Goal: Use online tool/utility: Utilize a website feature to perform a specific function

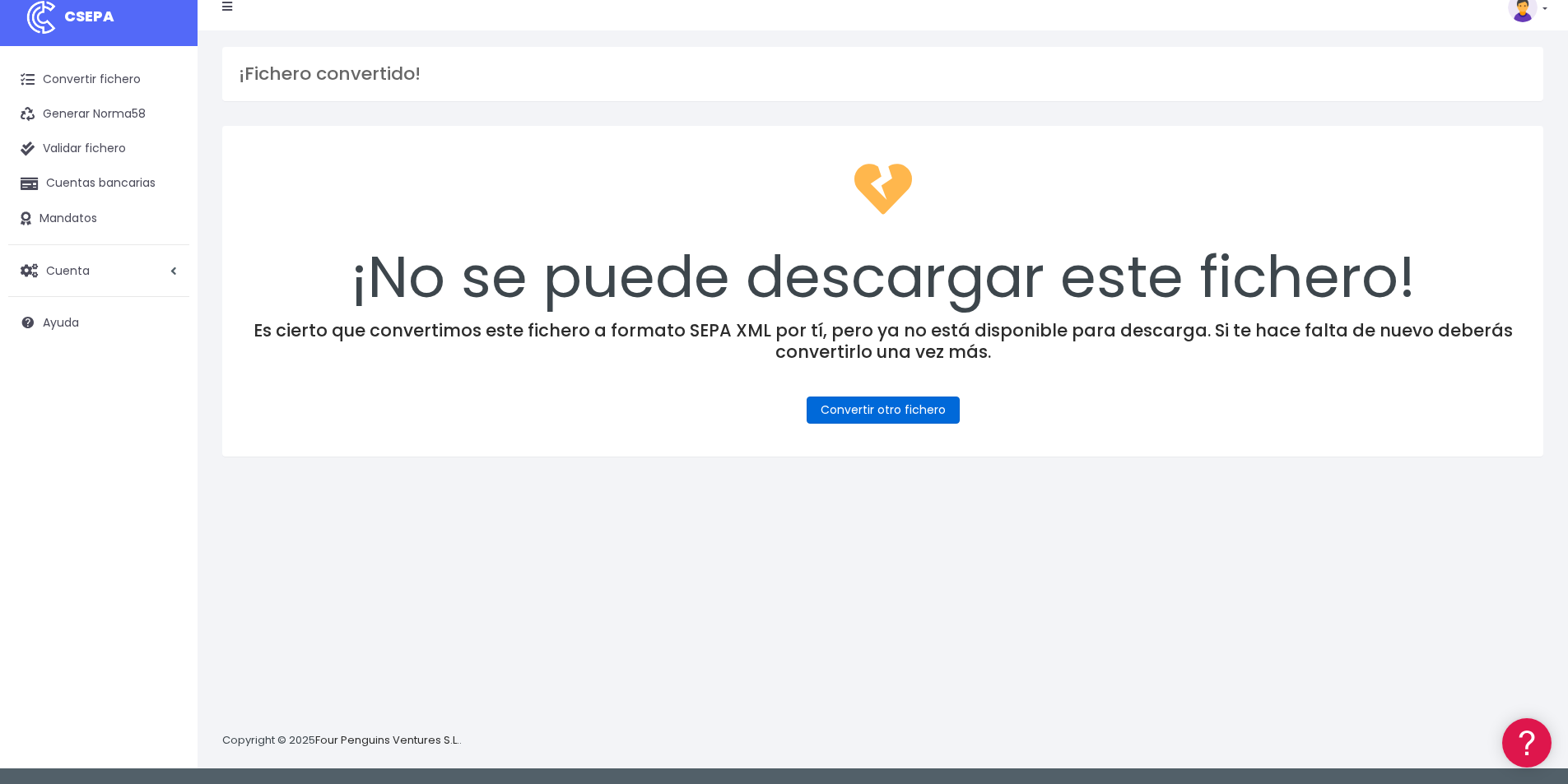
click at [916, 416] on link "Convertir otro fichero" at bounding box center [883, 410] width 153 height 28
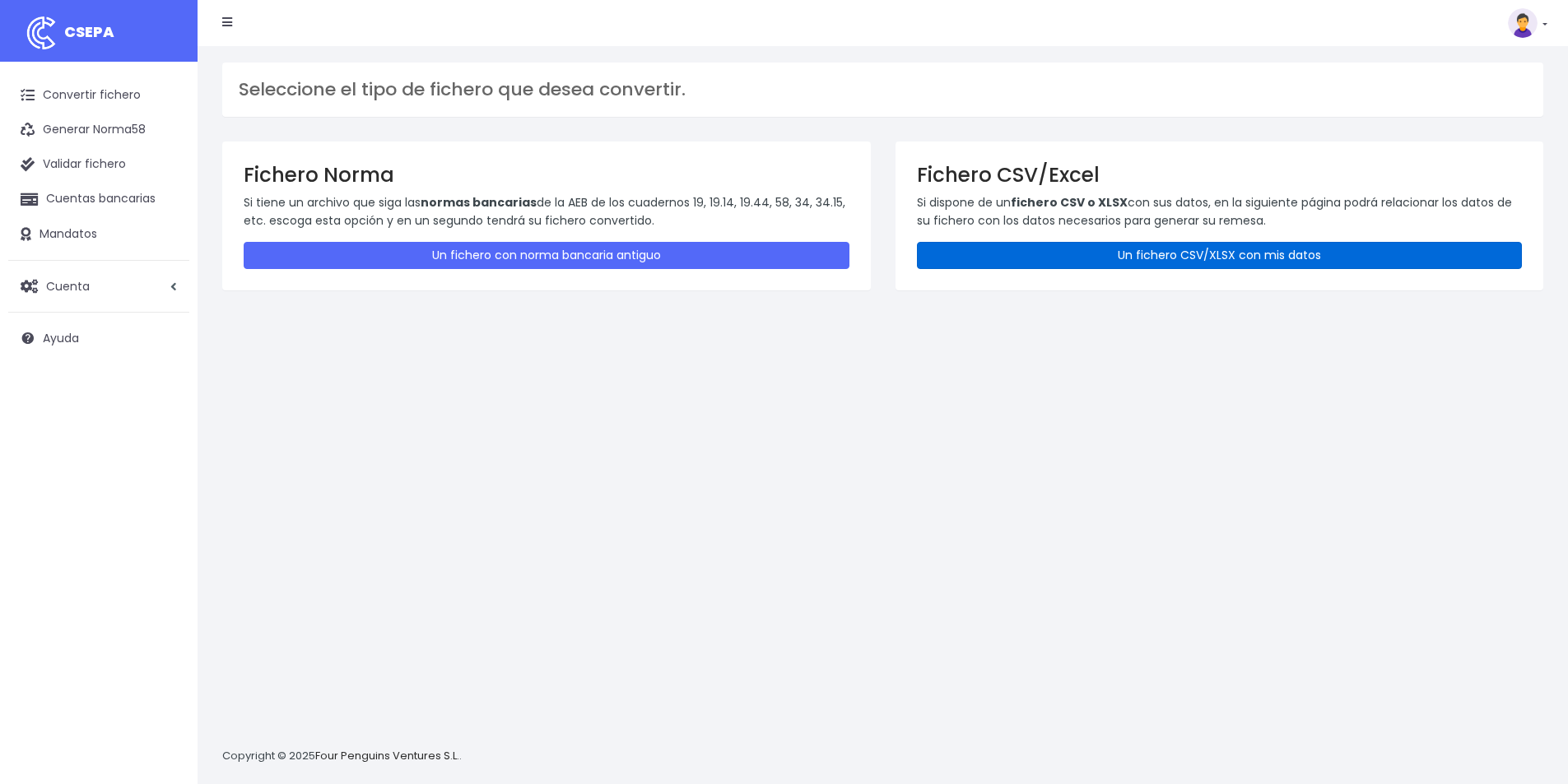
click at [1118, 258] on link "Un fichero CSV/XLSX con mis datos" at bounding box center [1220, 255] width 606 height 28
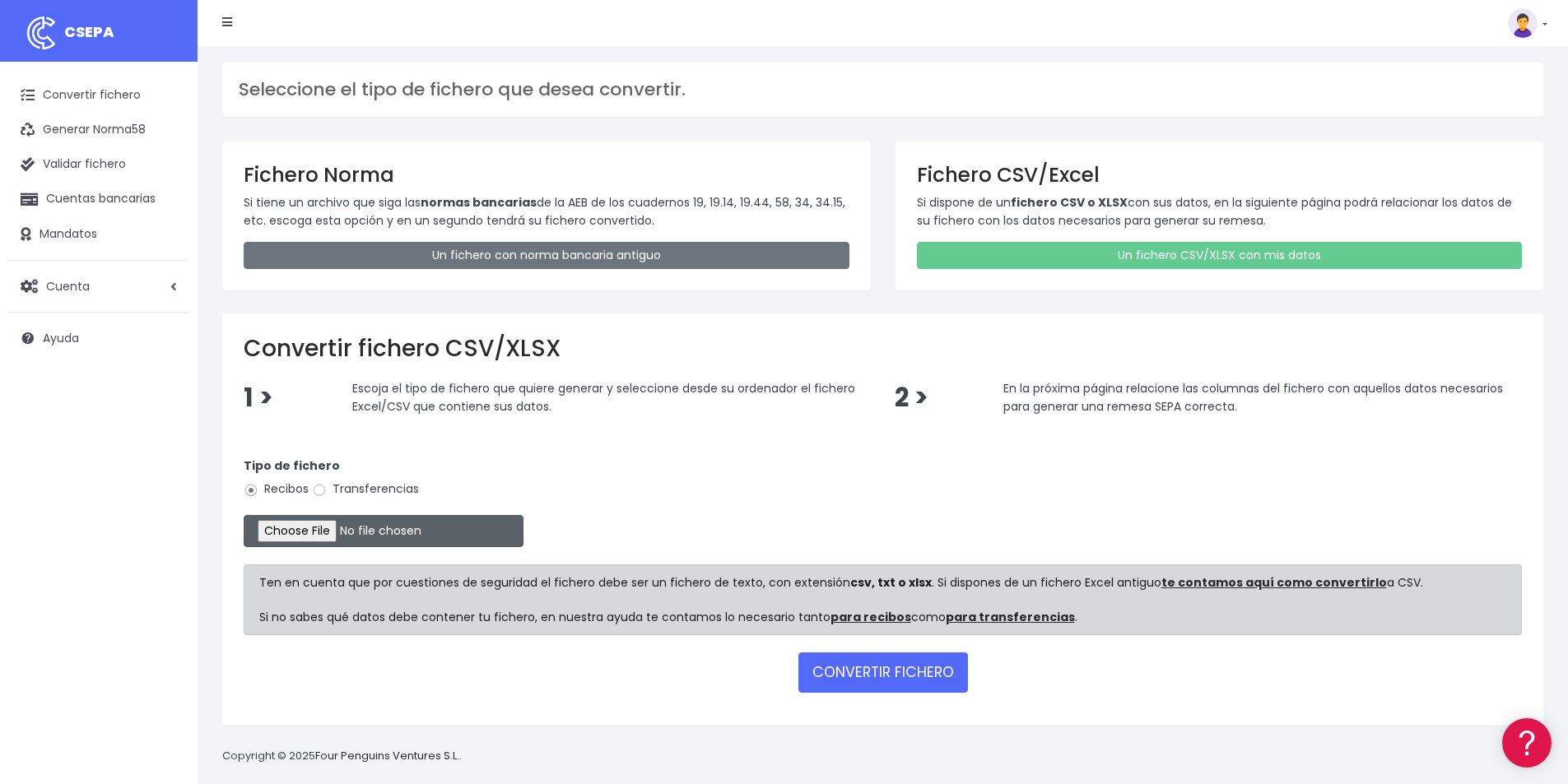
click at [337, 535] on input "file" at bounding box center [383, 531] width 280 height 32
type input "C:\fakepath\COBROS 15-10-25.xlsx"
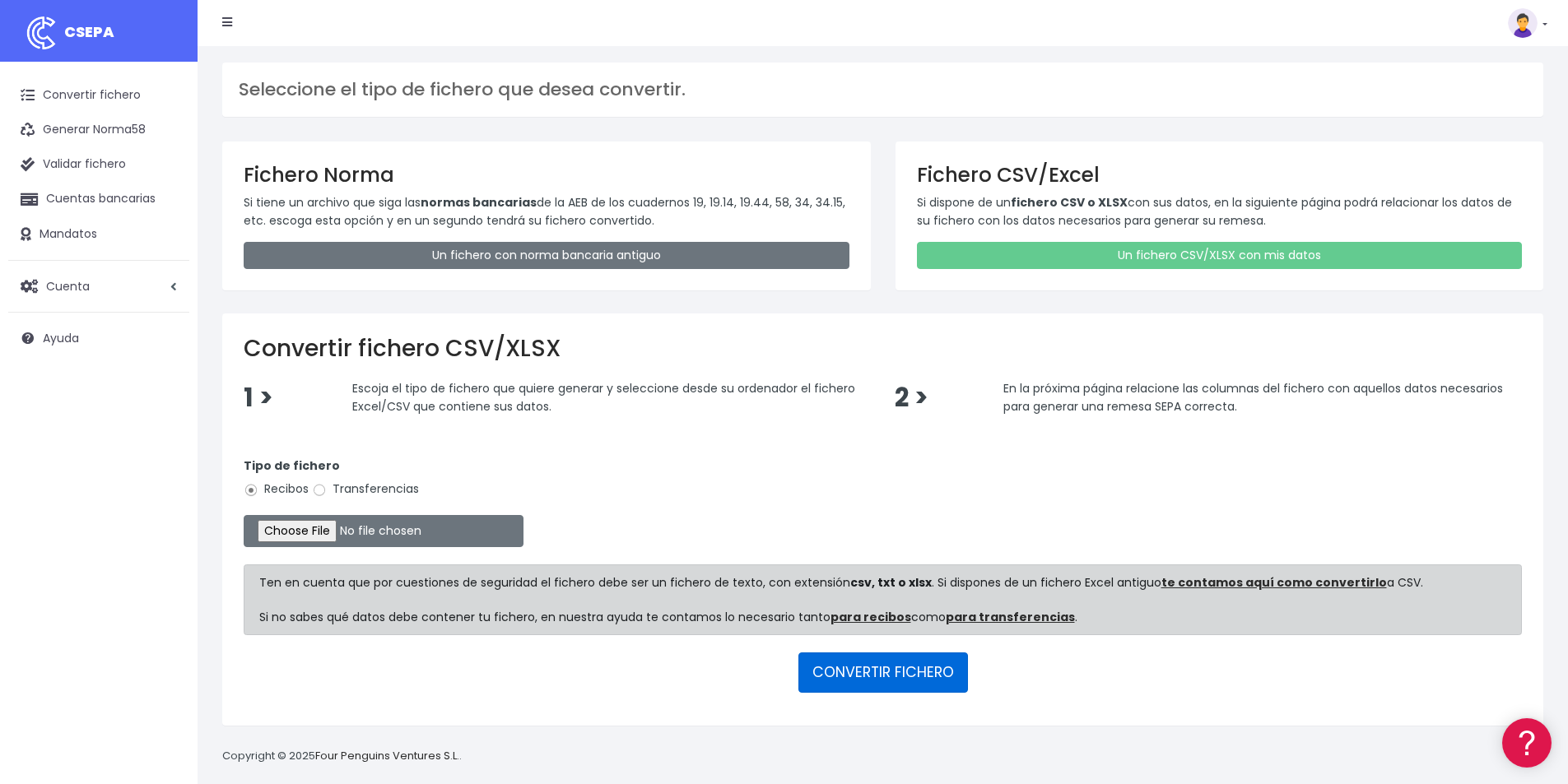
click at [880, 674] on button "CONVERTIR FICHERO" at bounding box center [883, 672] width 170 height 39
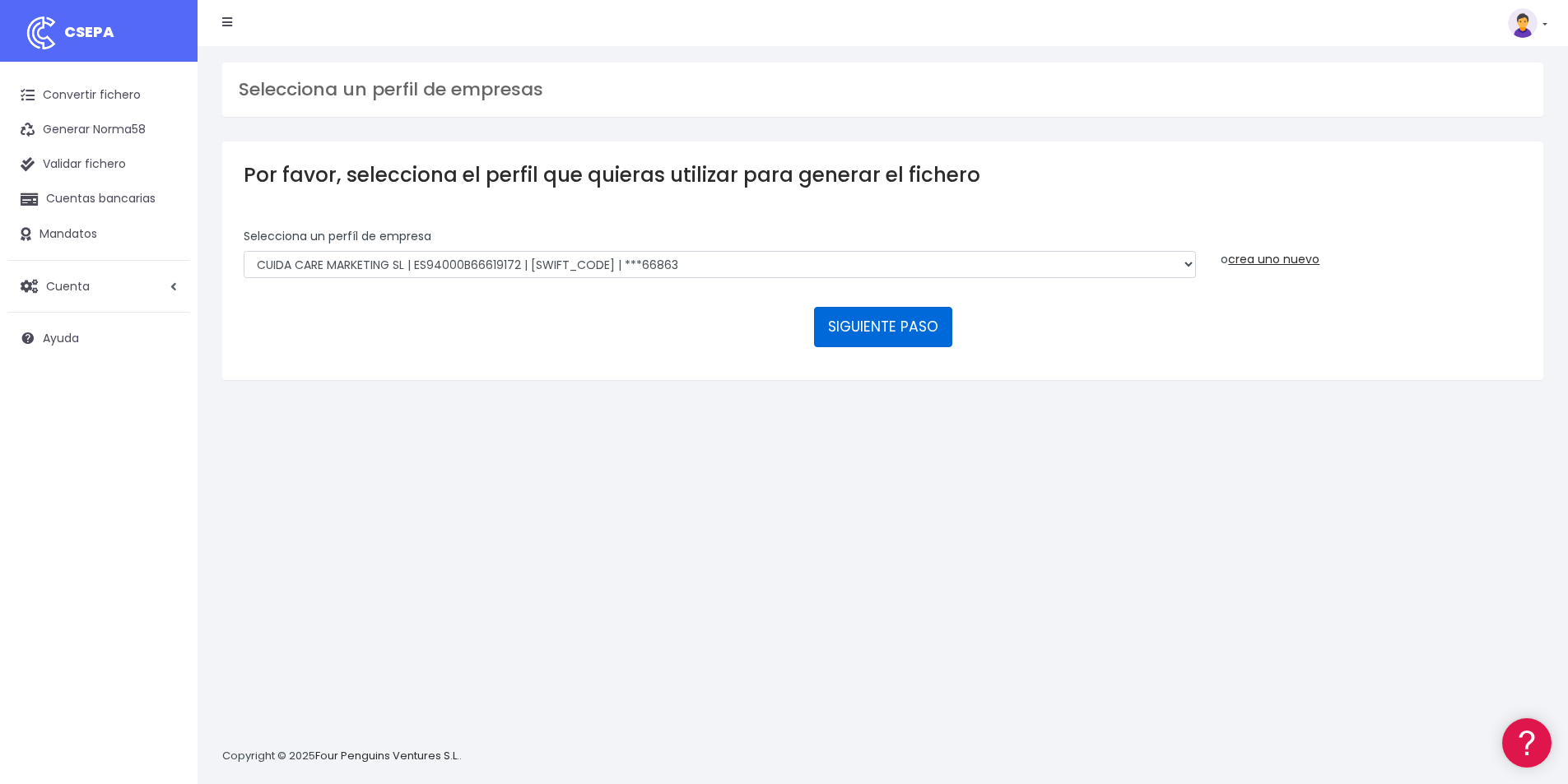
click at [903, 334] on button "SIGUIENTE PASO" at bounding box center [883, 326] width 139 height 39
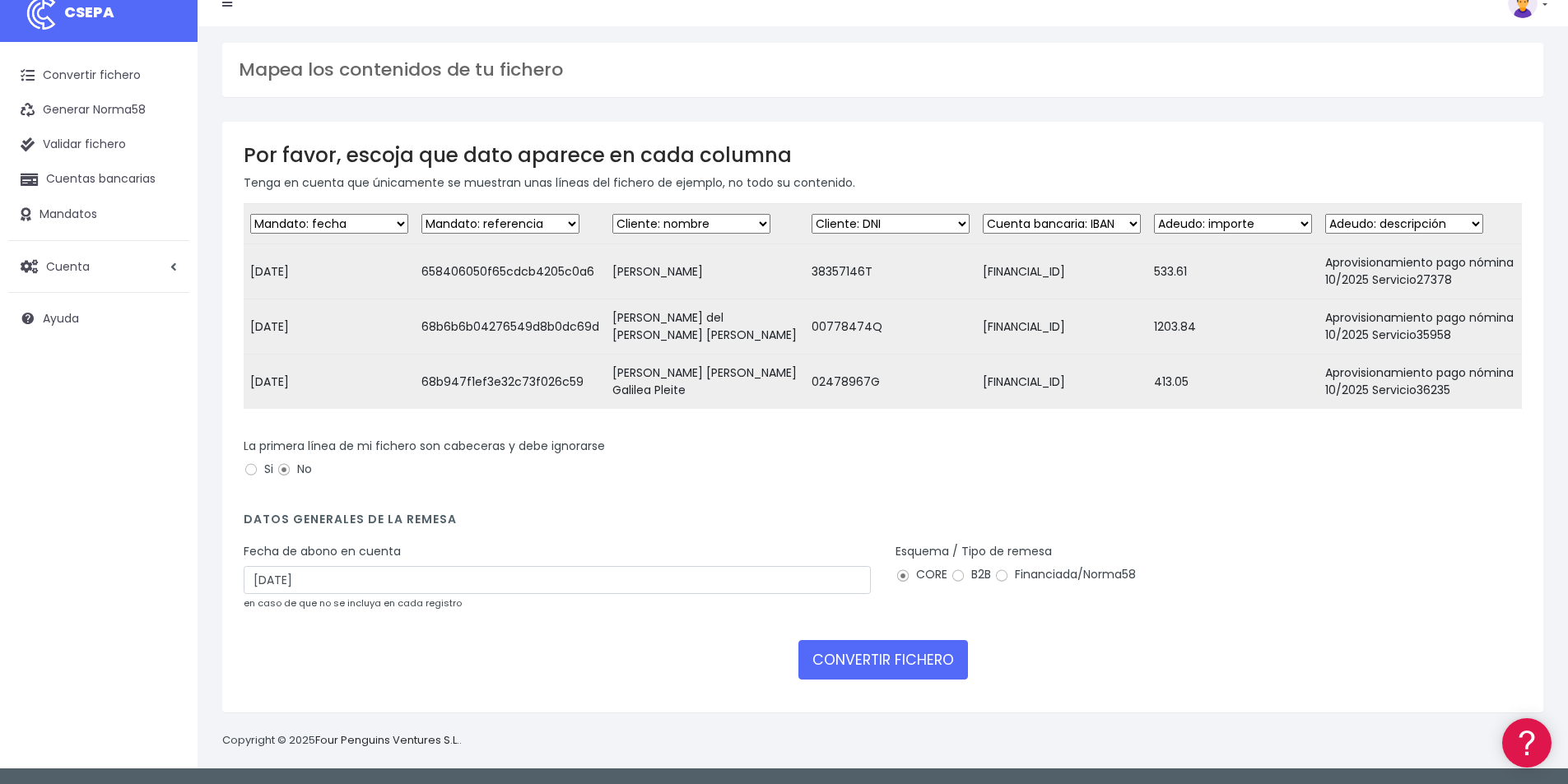
scroll to position [32, 0]
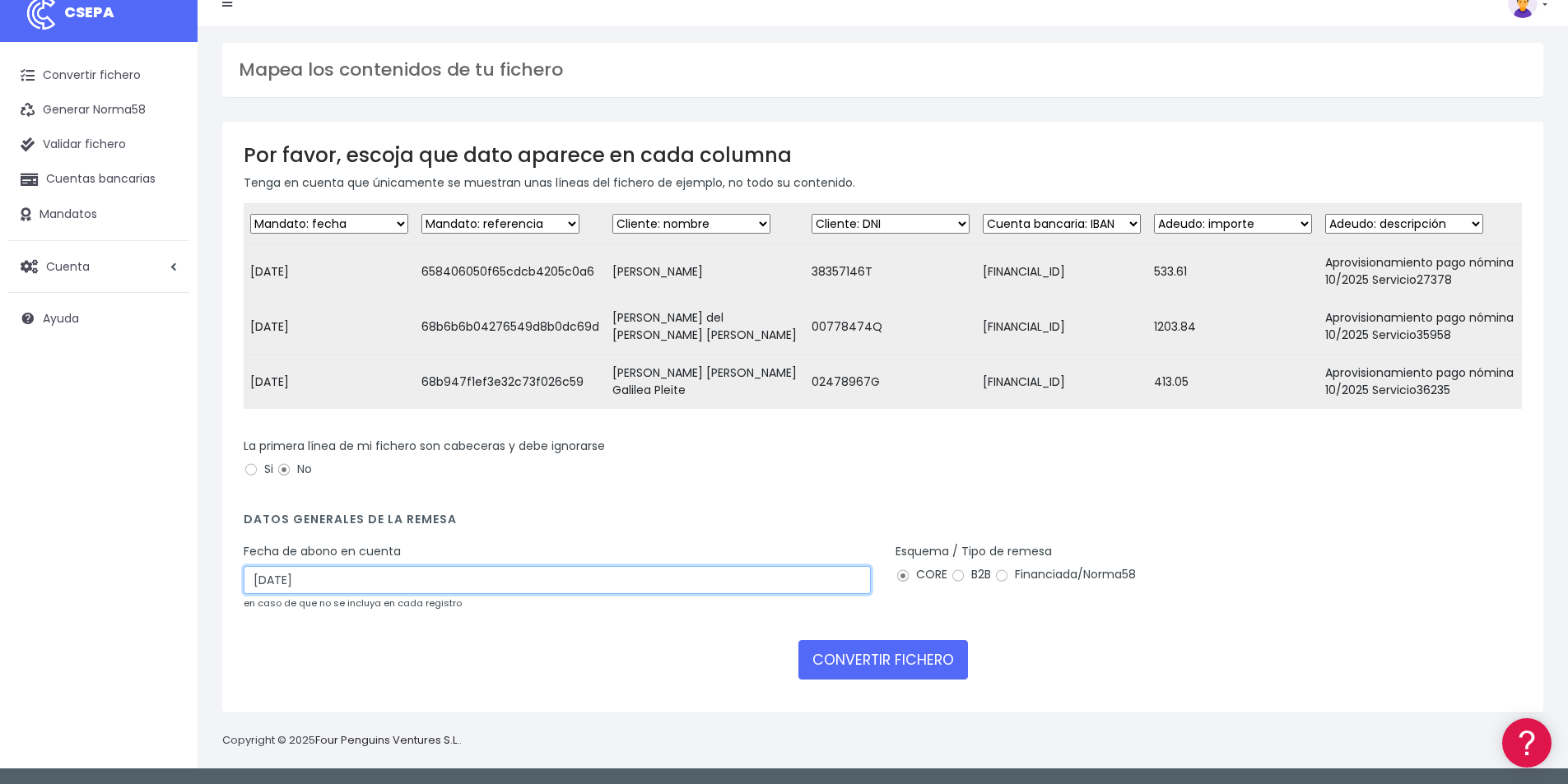
click at [303, 582] on input "17/10/2025" at bounding box center [557, 580] width 627 height 28
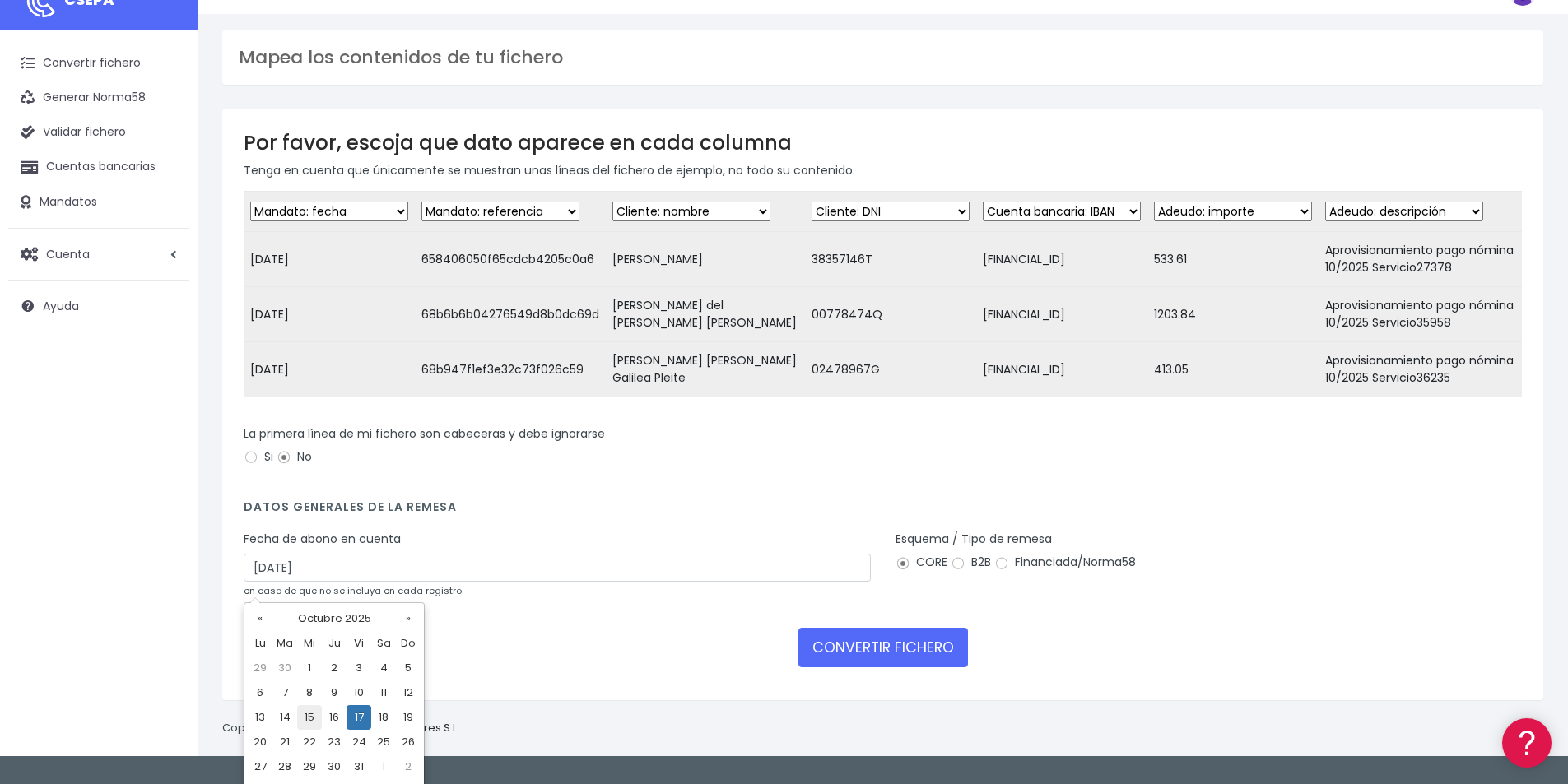
click at [314, 717] on td "15" at bounding box center [310, 717] width 25 height 25
type input "15/10/2025"
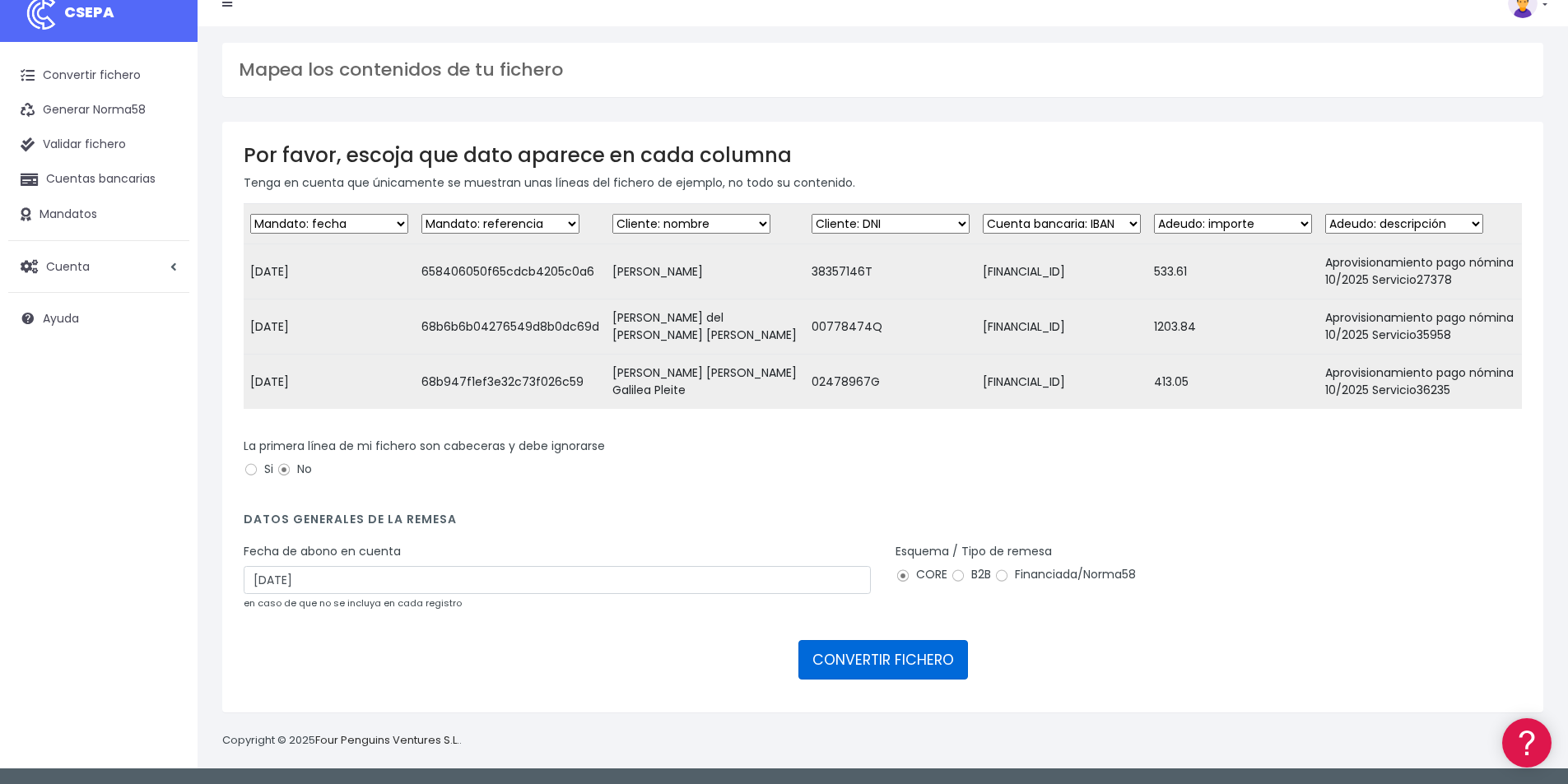
click at [877, 661] on button "CONVERTIR FICHERO" at bounding box center [883, 659] width 170 height 39
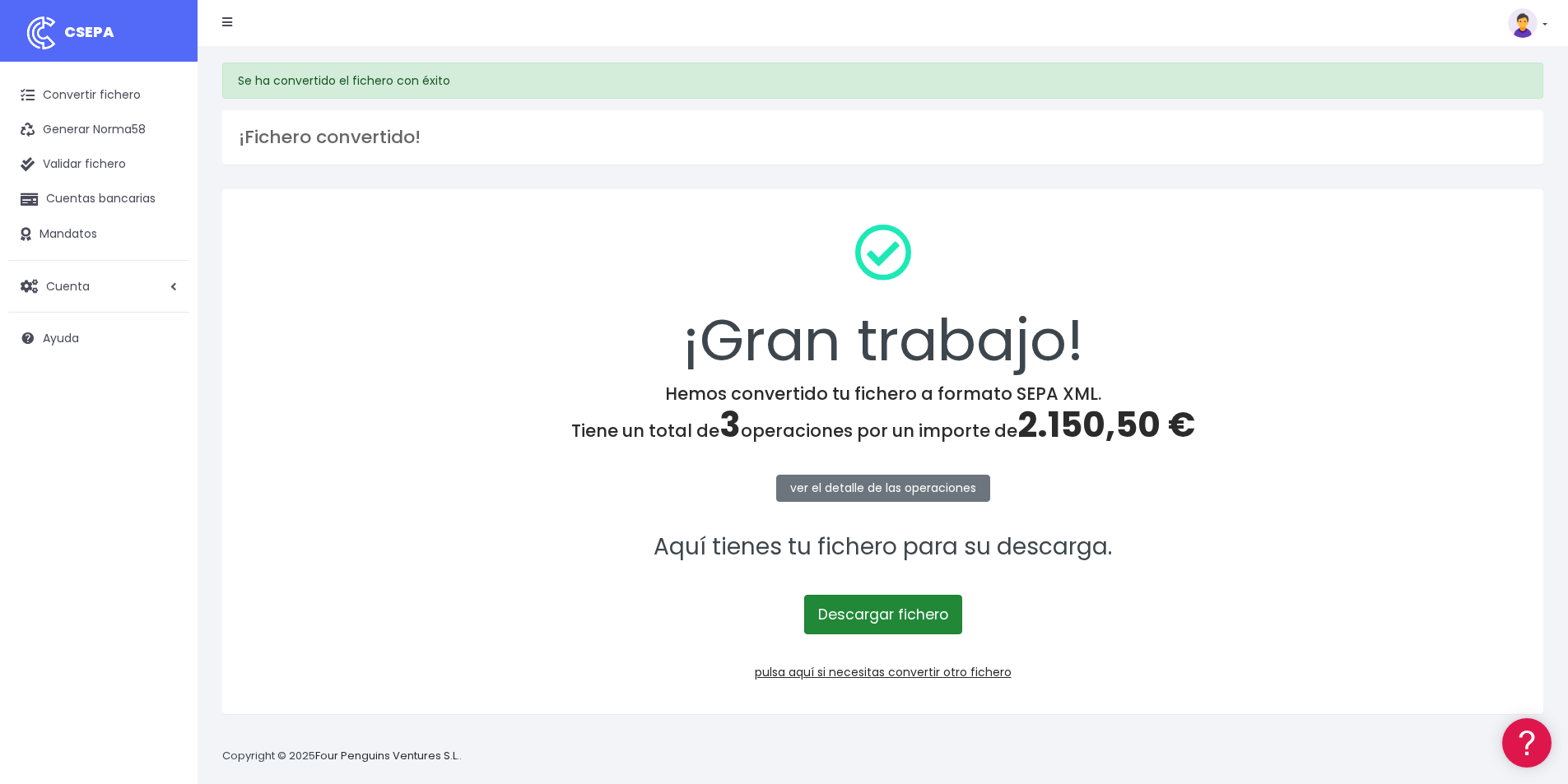
click at [886, 622] on link "Descargar fichero" at bounding box center [884, 614] width 158 height 39
click at [1069, 429] on span "2.150,50 €" at bounding box center [1107, 424] width 178 height 49
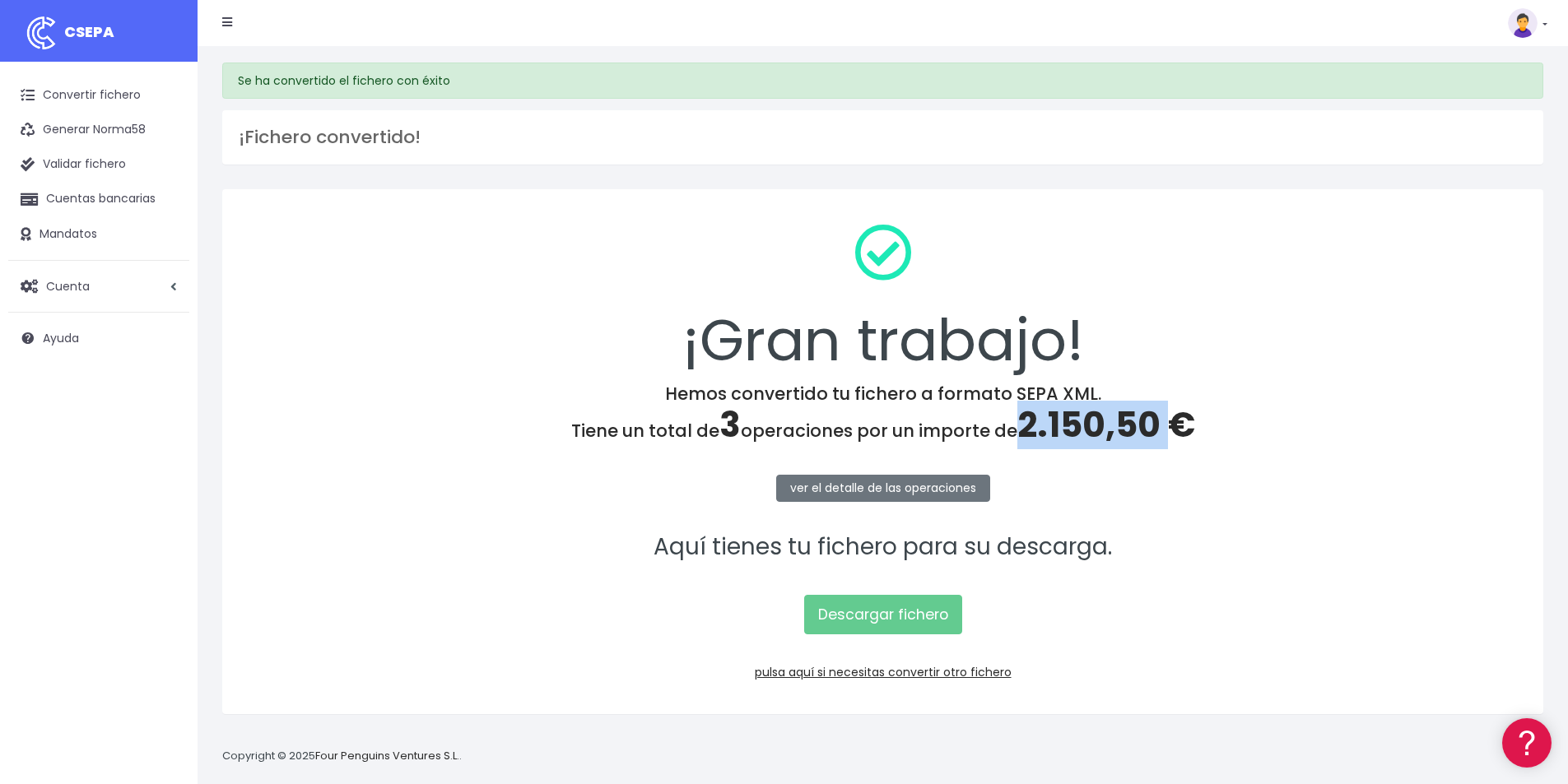
click at [1069, 429] on span "2.150,50 €" at bounding box center [1107, 424] width 178 height 49
copy span "2.150,50"
click at [953, 672] on link "pulsa aquí si necesitas convertir otro fichero" at bounding box center [884, 672] width 257 height 17
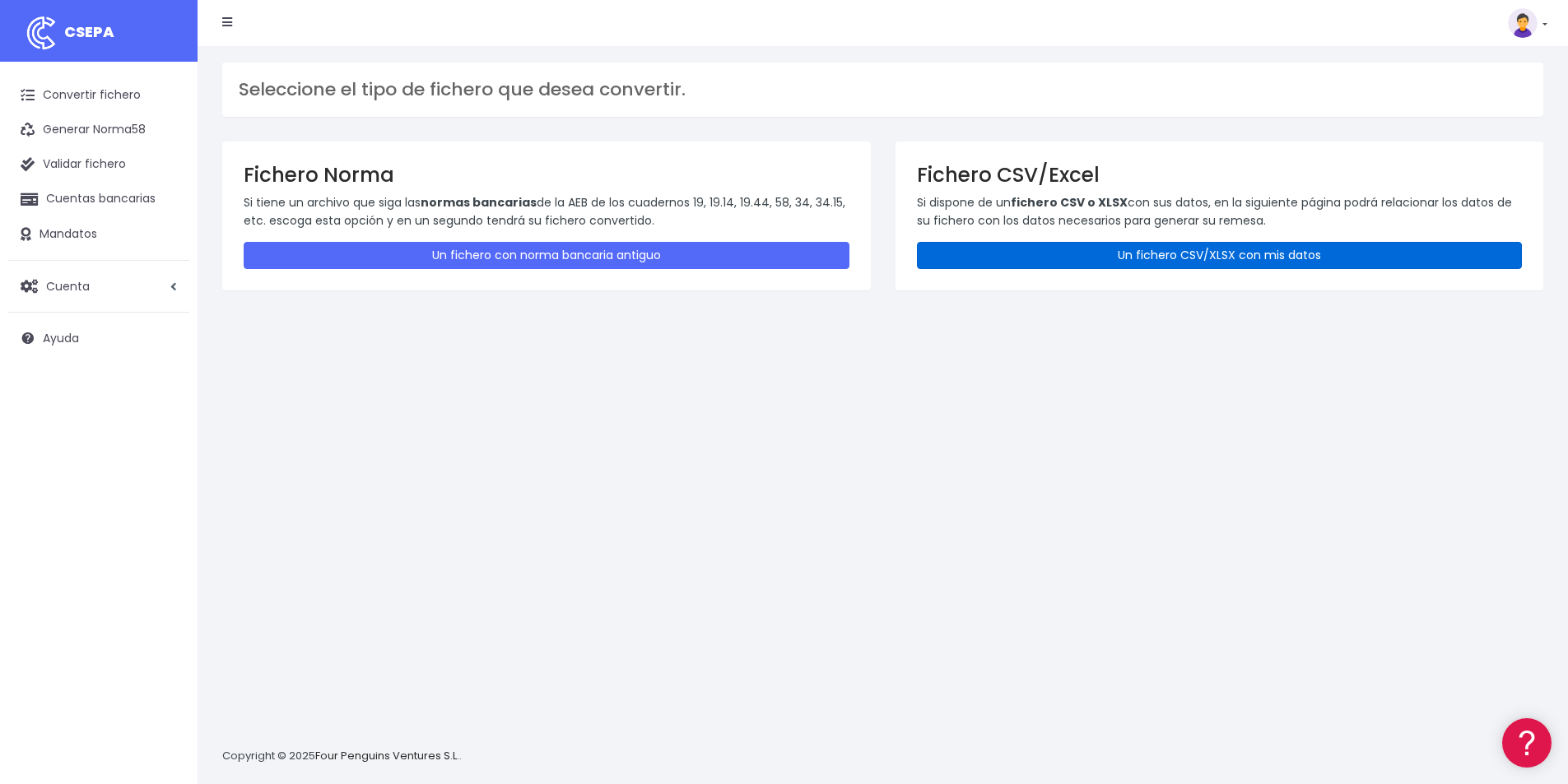
click at [1094, 247] on link "Un fichero CSV/XLSX con mis datos" at bounding box center [1220, 255] width 606 height 28
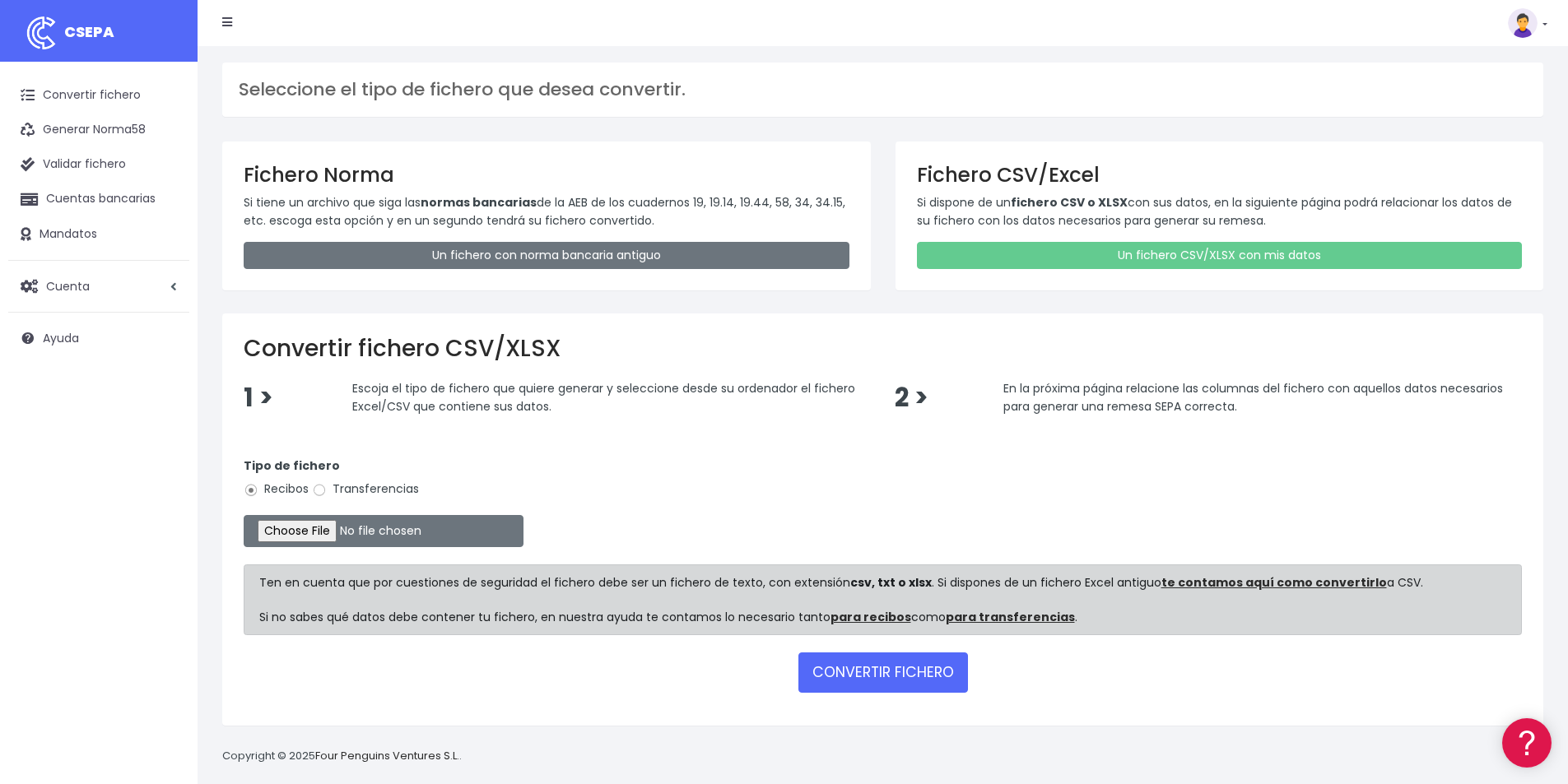
click at [351, 491] on label "Transferencias" at bounding box center [366, 488] width 107 height 17
click at [327, 491] on input "Transferencias" at bounding box center [320, 490] width 15 height 15
radio input "true"
click at [343, 527] on input "file" at bounding box center [383, 531] width 280 height 32
type input "C:\fakepath\Remesa Devolución 15-10-25.xlsx"
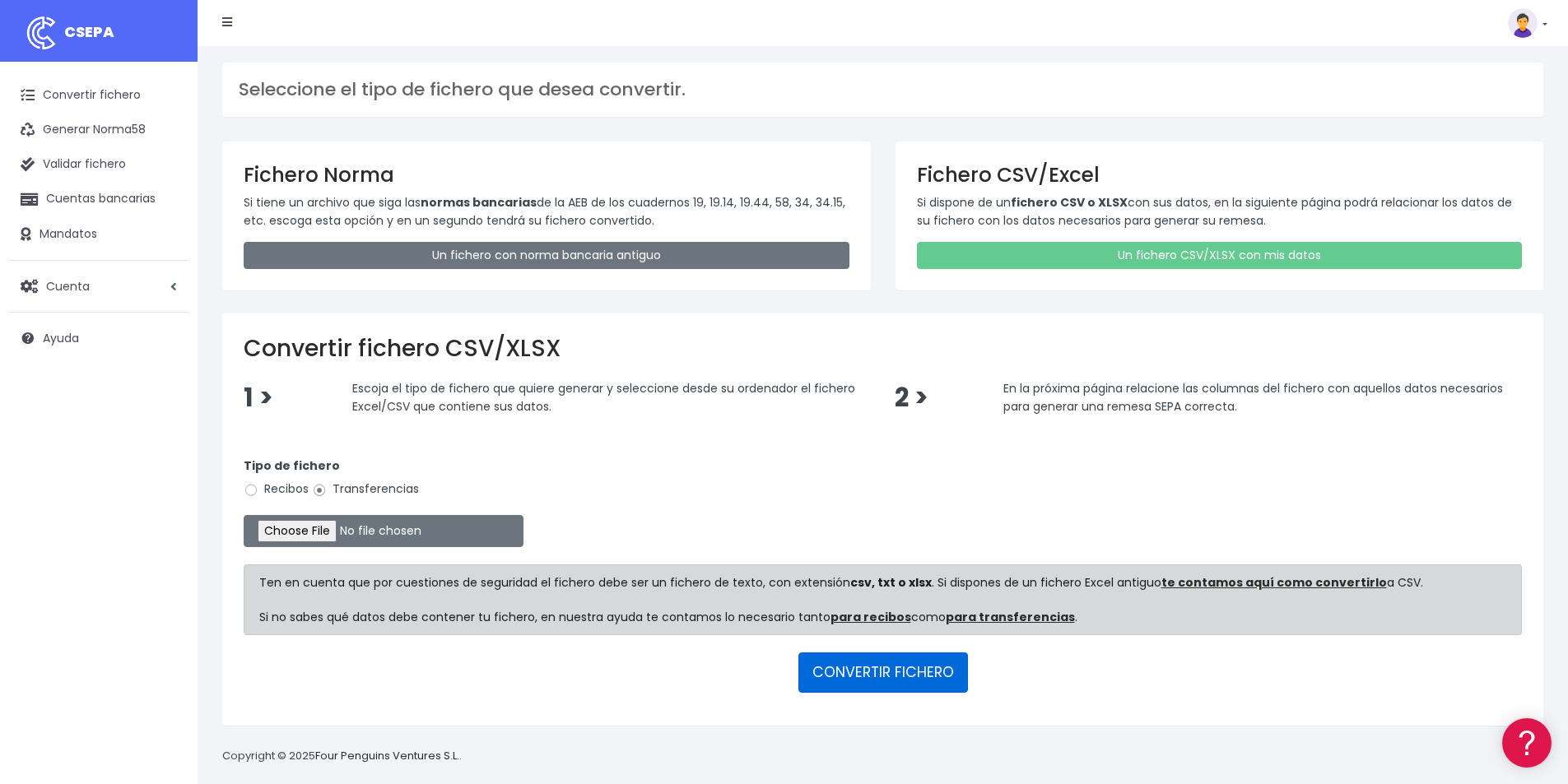
click at [867, 669] on button "CONVERTIR FICHERO" at bounding box center [883, 672] width 170 height 39
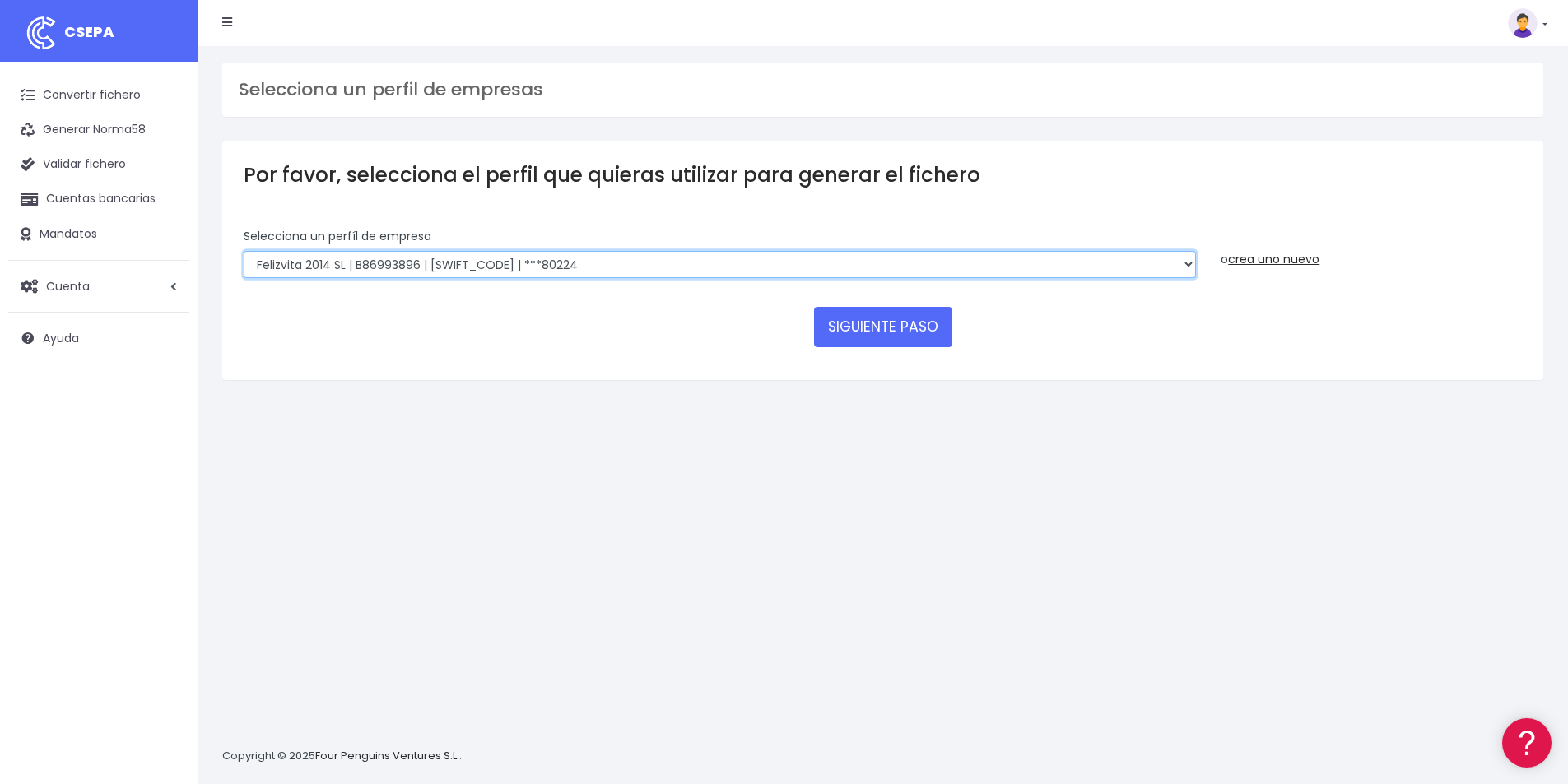
click at [639, 269] on select "Felizvita 2014 SL | B86993896 | [SWIFT_CODE] | ***80224 Assisvita Asistencia S.…" at bounding box center [719, 264] width 953 height 28
select select "1686"
click at [243, 251] on select "Felizvita 2014 SL | B86993896 | [SWIFT_CODE] | ***80224 Assisvita Asistencia S.…" at bounding box center [719, 264] width 953 height 28
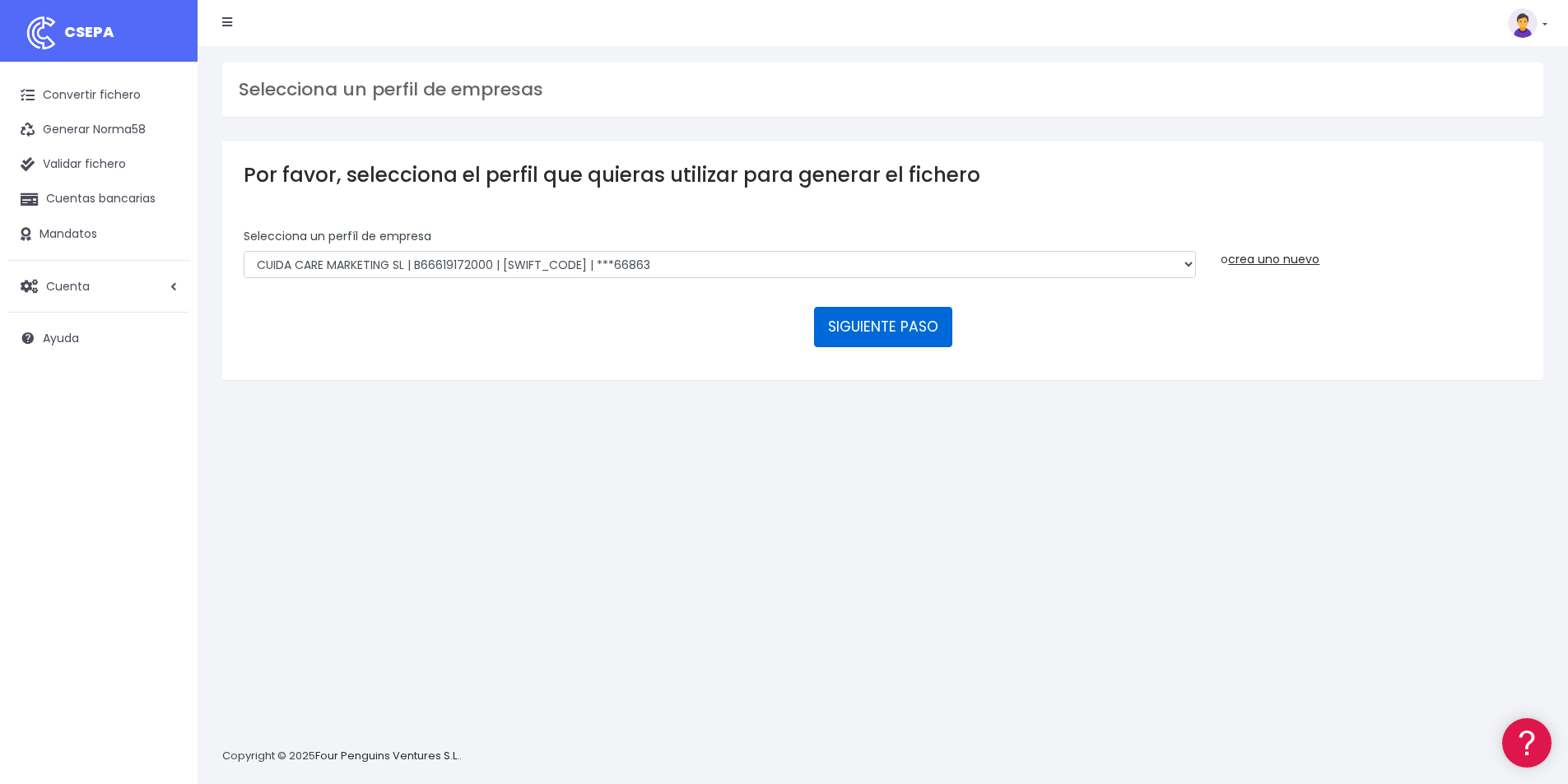
click at [874, 324] on button "SIGUIENTE PASO" at bounding box center [883, 326] width 139 height 39
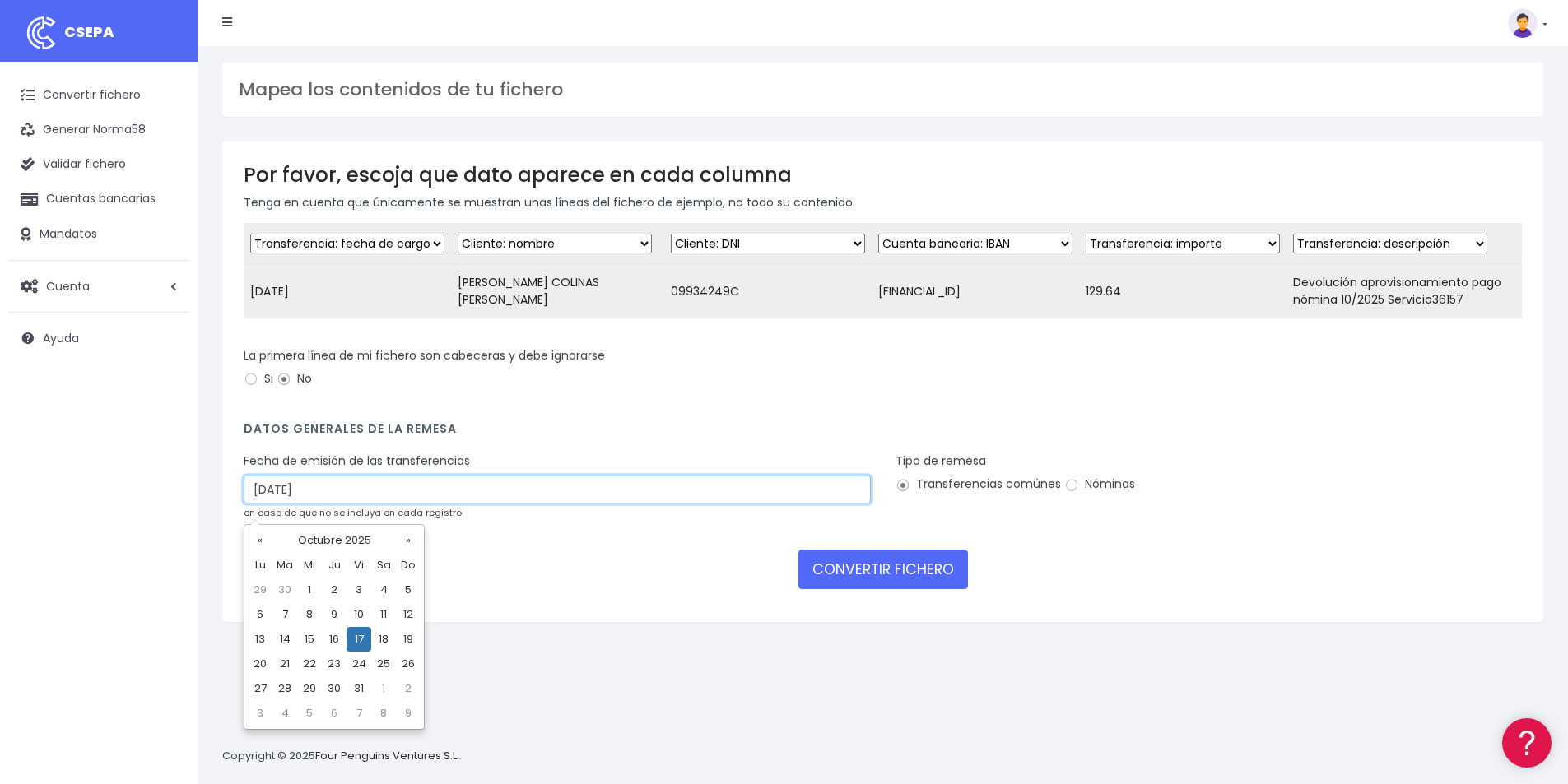
click at [448, 503] on input "17/10/2025" at bounding box center [557, 489] width 627 height 28
click at [304, 644] on td "15" at bounding box center [310, 639] width 25 height 25
type input "15/10/2025"
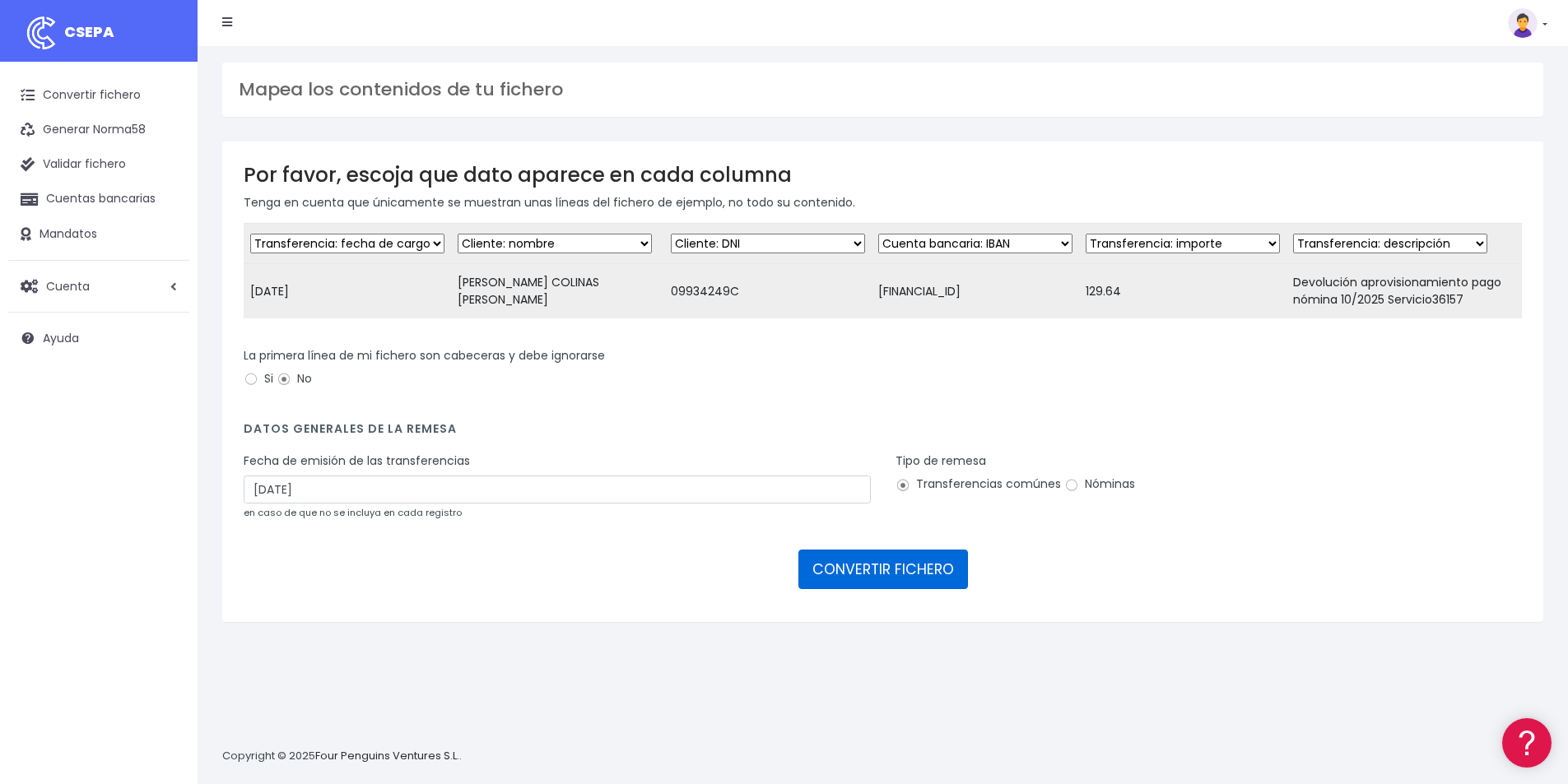
click at [883, 583] on button "CONVERTIR FICHERO" at bounding box center [883, 569] width 170 height 39
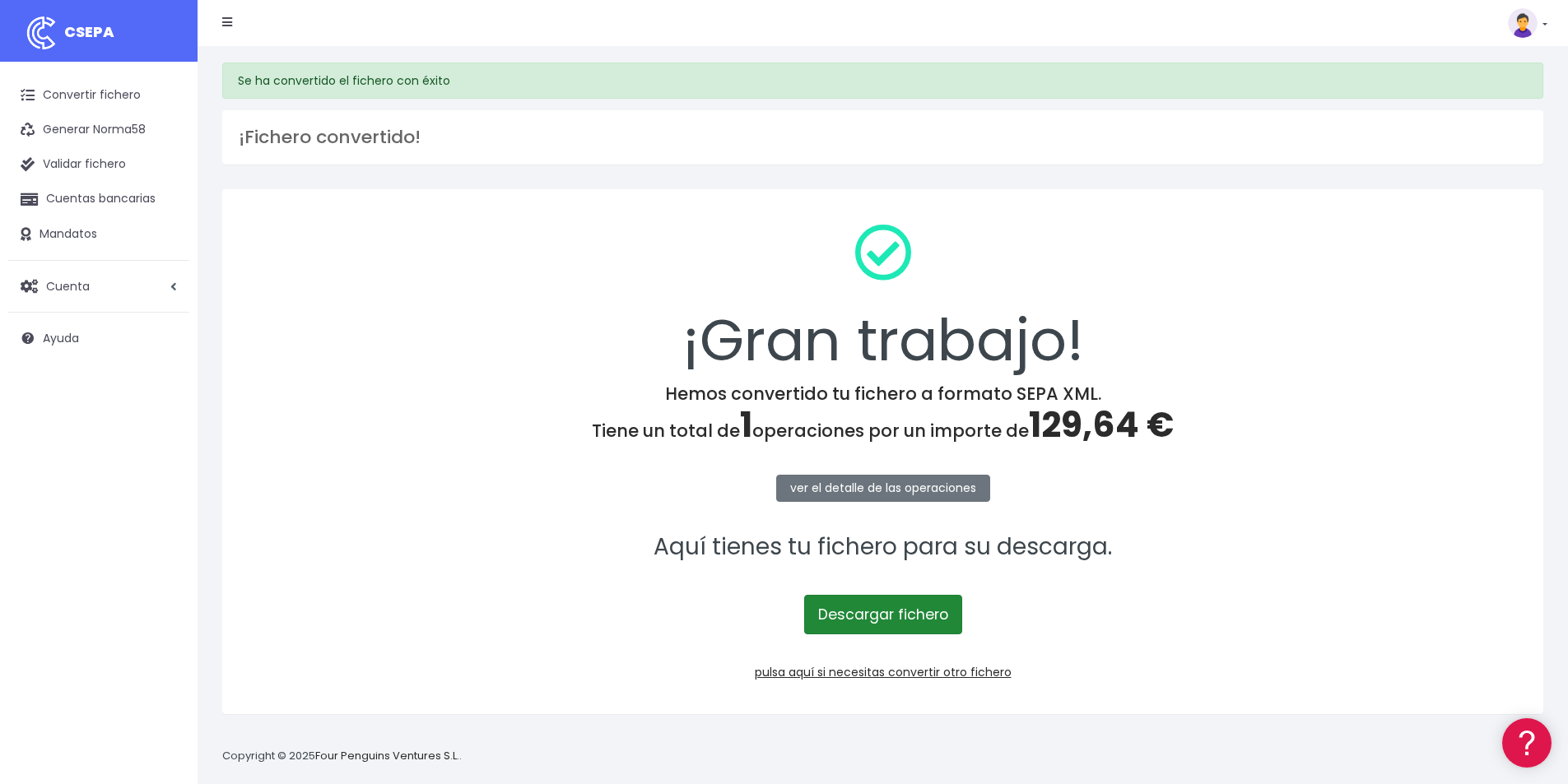
click at [907, 610] on link "Descargar fichero" at bounding box center [884, 614] width 158 height 39
click at [1069, 421] on span "129,64 €" at bounding box center [1101, 424] width 145 height 49
copy span "129,64"
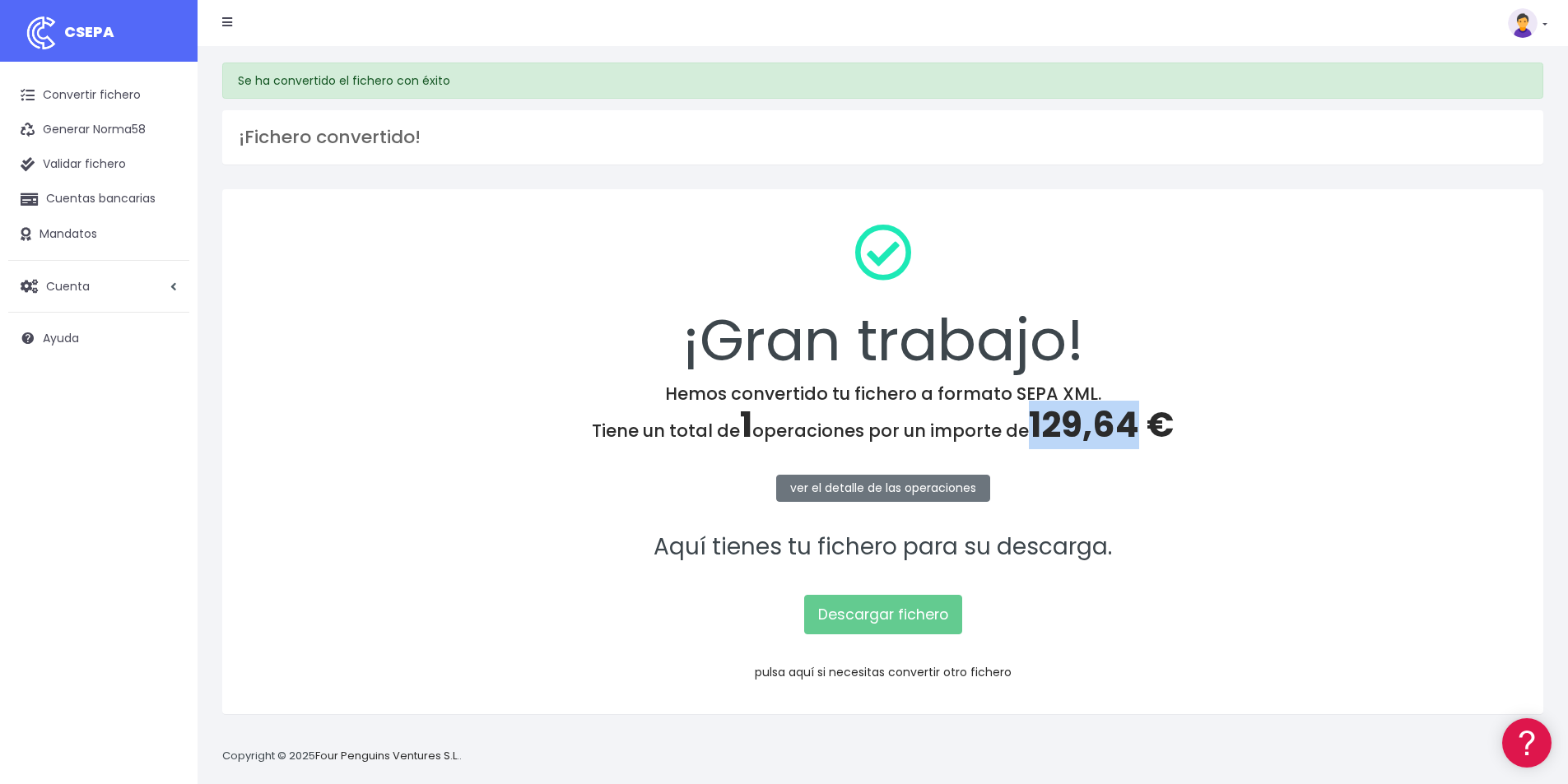
click at [916, 671] on link "pulsa aquí si necesitas convertir otro fichero" at bounding box center [884, 672] width 257 height 17
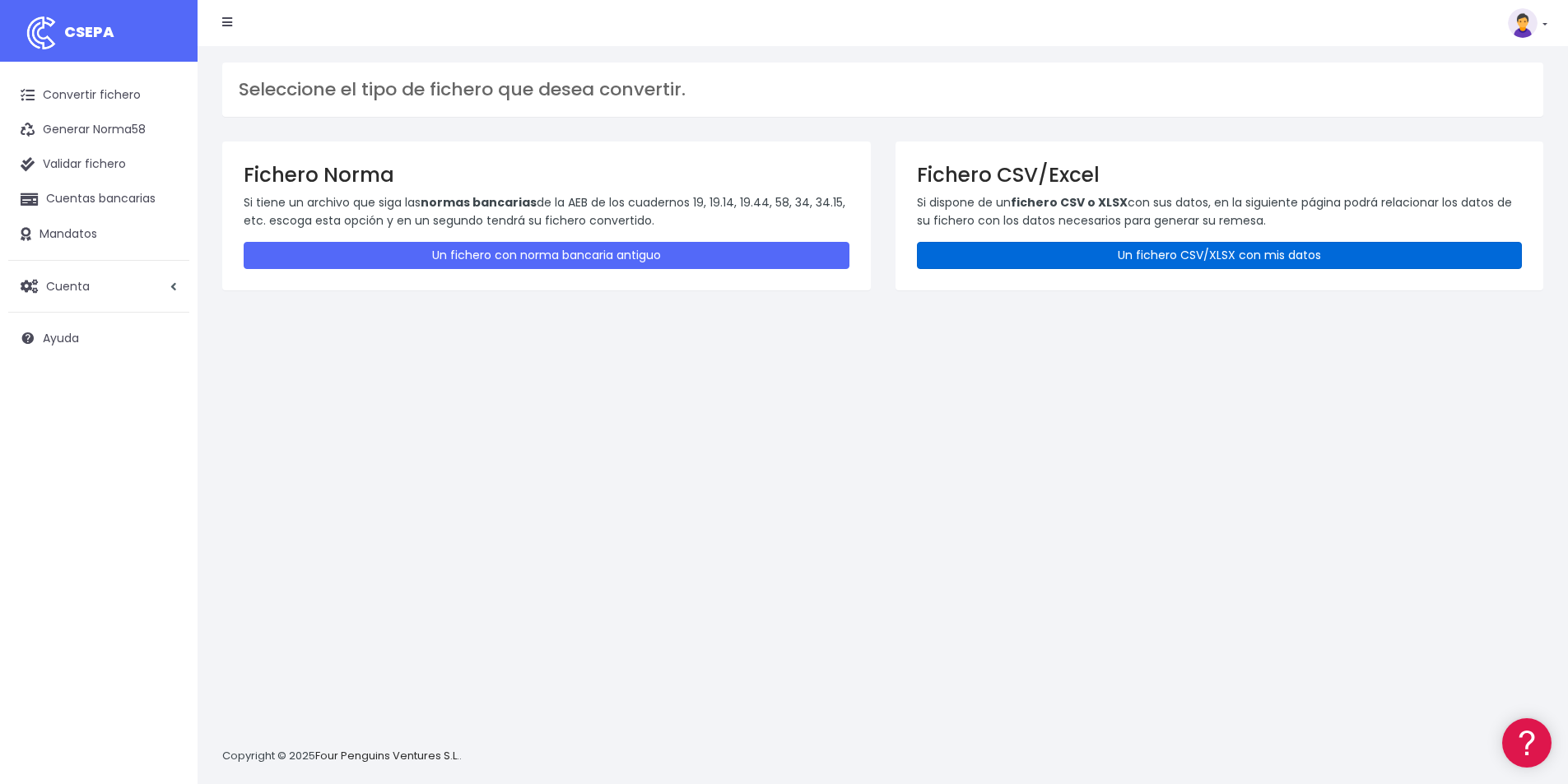
click at [1172, 250] on link "Un fichero CSV/XLSX con mis datos" at bounding box center [1220, 255] width 606 height 28
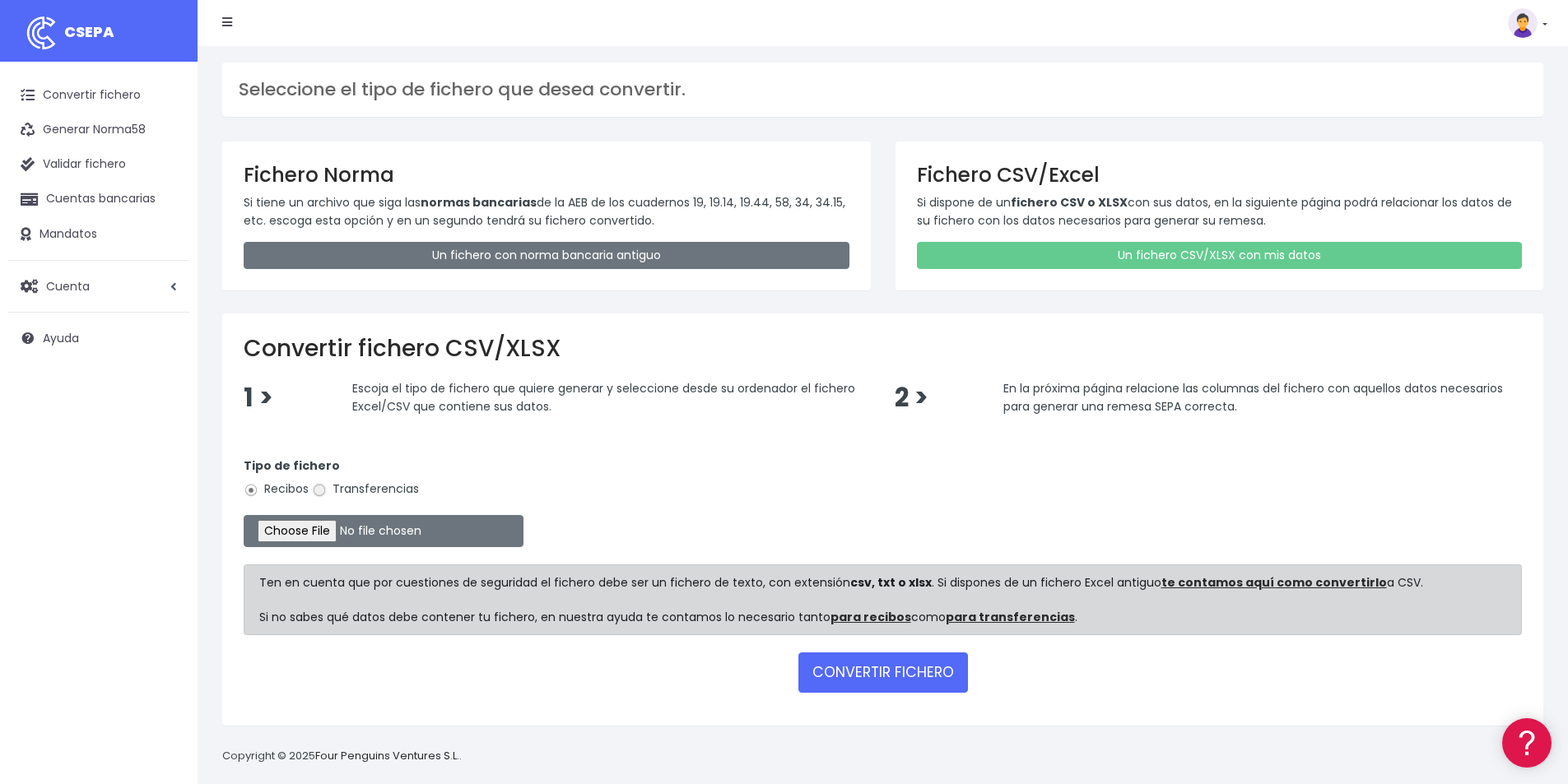
click at [318, 491] on input "Transferencias" at bounding box center [320, 490] width 15 height 15
radio input "true"
click at [360, 530] on input "file" at bounding box center [383, 531] width 280 height 32
type input "C:\fakepath\PAGOS 15-10-25.xlsx"
click at [886, 684] on button "CONVERTIR FICHERO" at bounding box center [883, 672] width 170 height 39
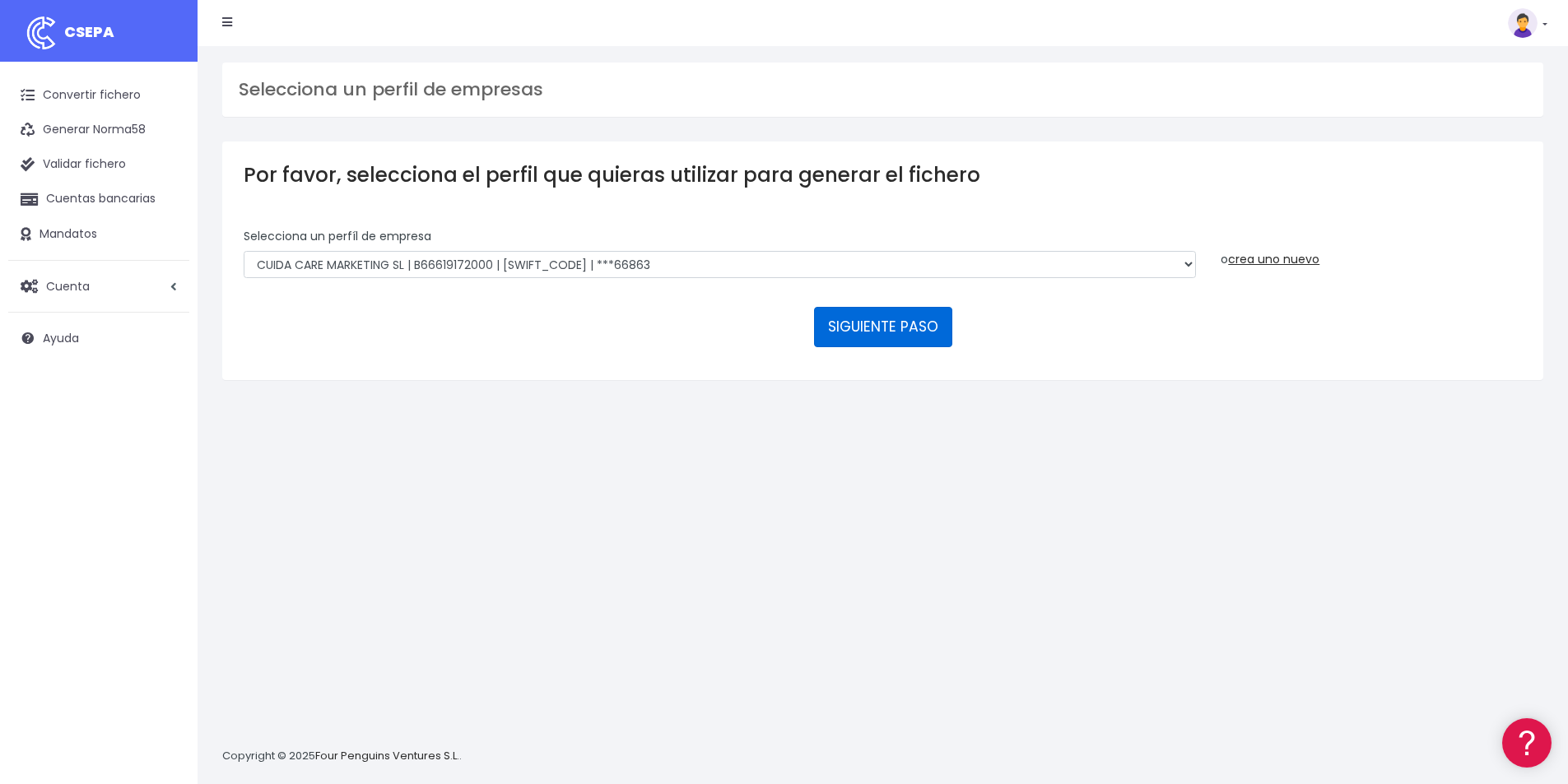
click at [885, 331] on button "SIGUIENTE PASO" at bounding box center [883, 326] width 139 height 39
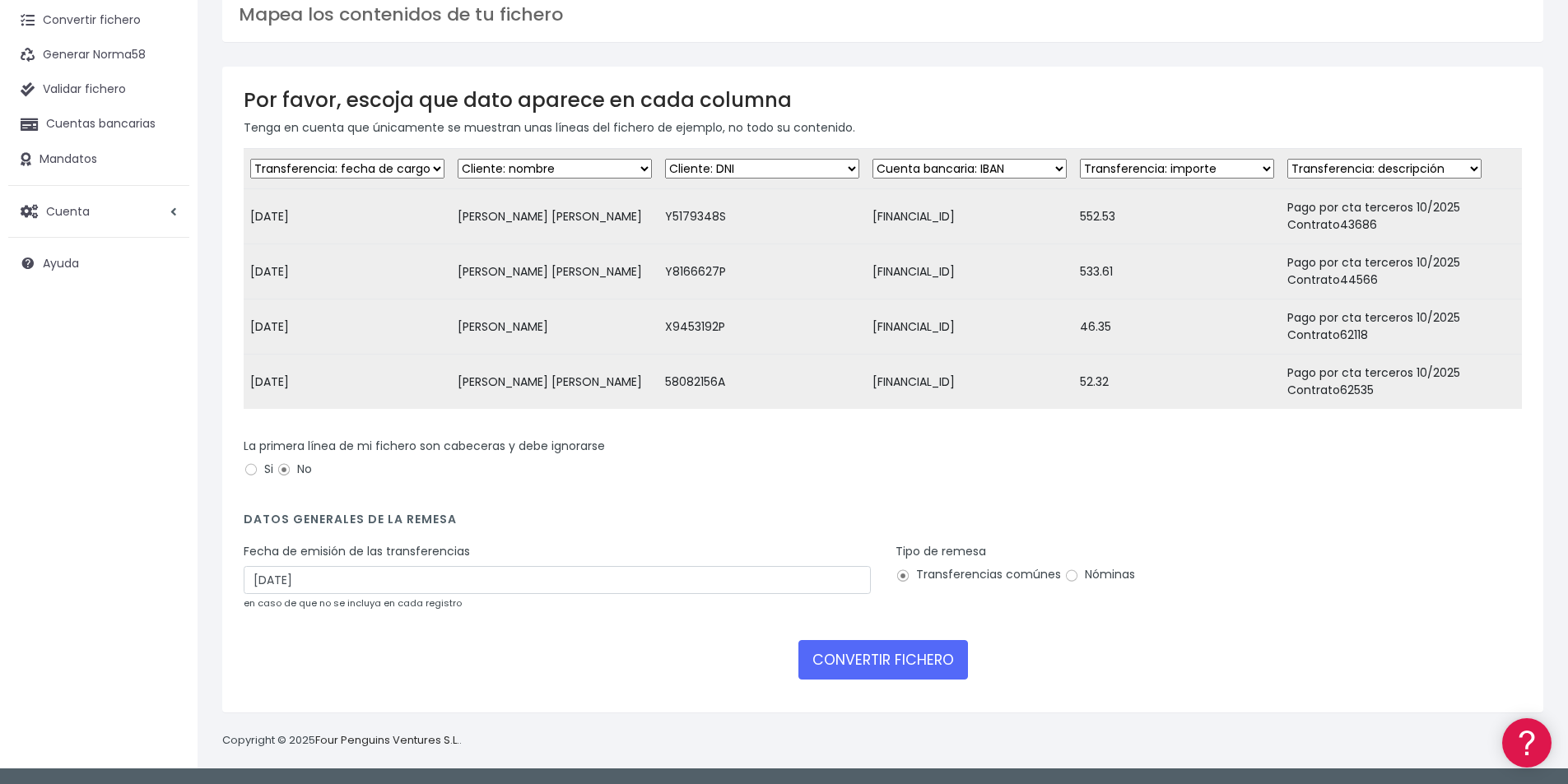
scroll to position [87, 0]
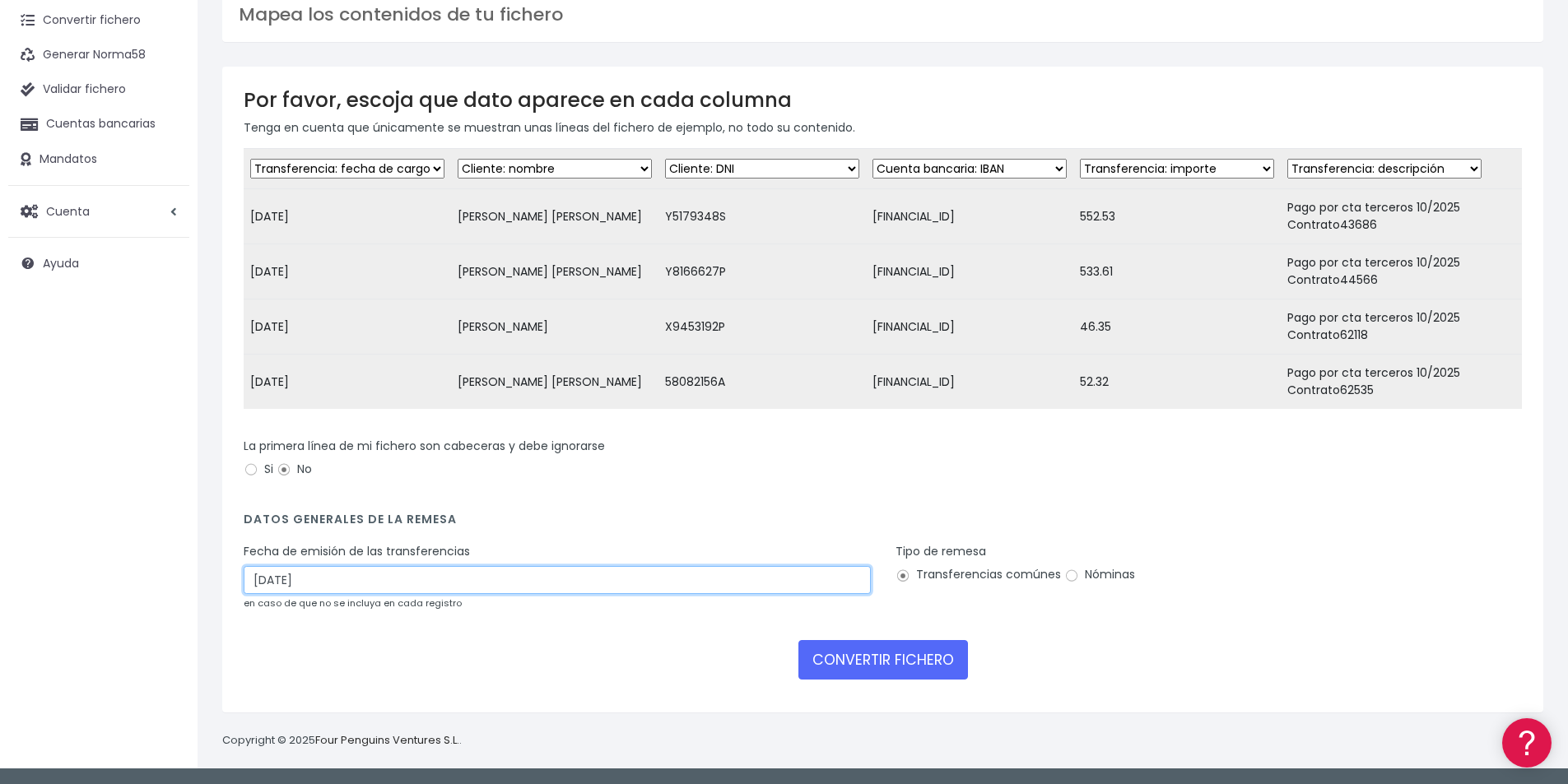
click at [317, 592] on input "17/10/2025" at bounding box center [557, 580] width 627 height 28
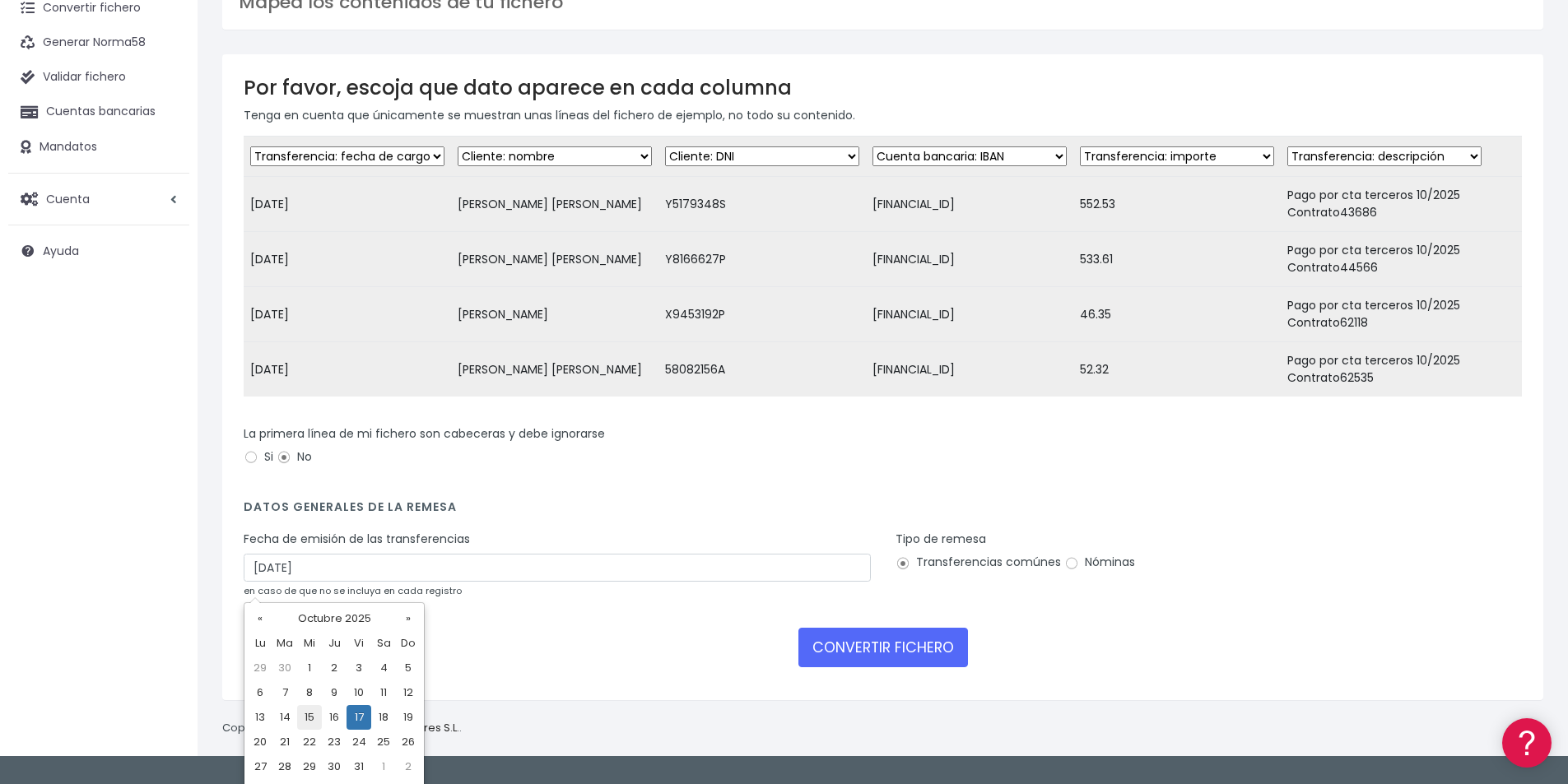
click at [306, 715] on td "15" at bounding box center [310, 717] width 25 height 25
type input "15/10/2025"
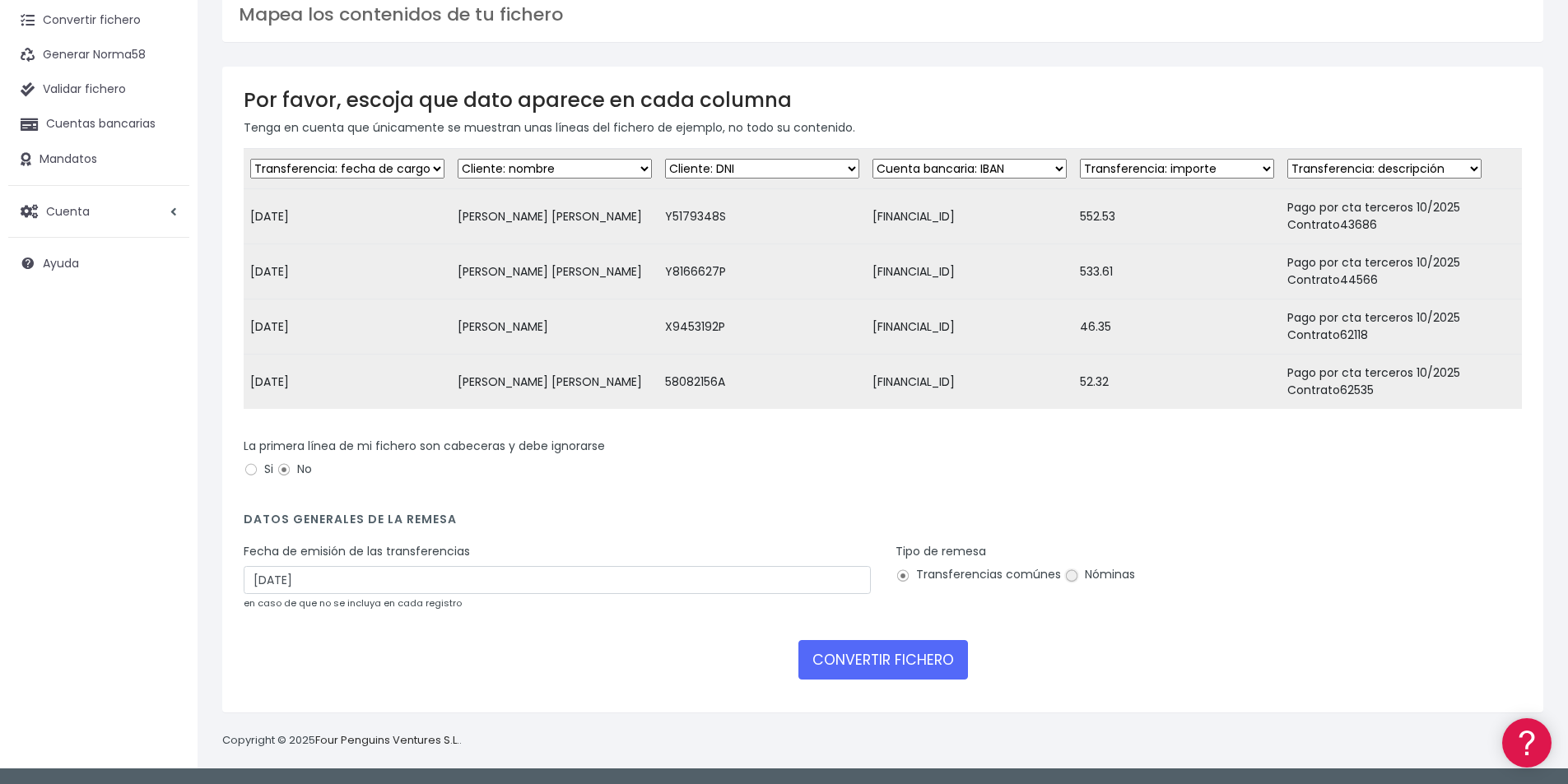
click at [1070, 576] on input "Nóminas" at bounding box center [1072, 576] width 15 height 15
radio input "true"
click at [900, 652] on button "CONVERTIR FICHERO" at bounding box center [883, 659] width 170 height 39
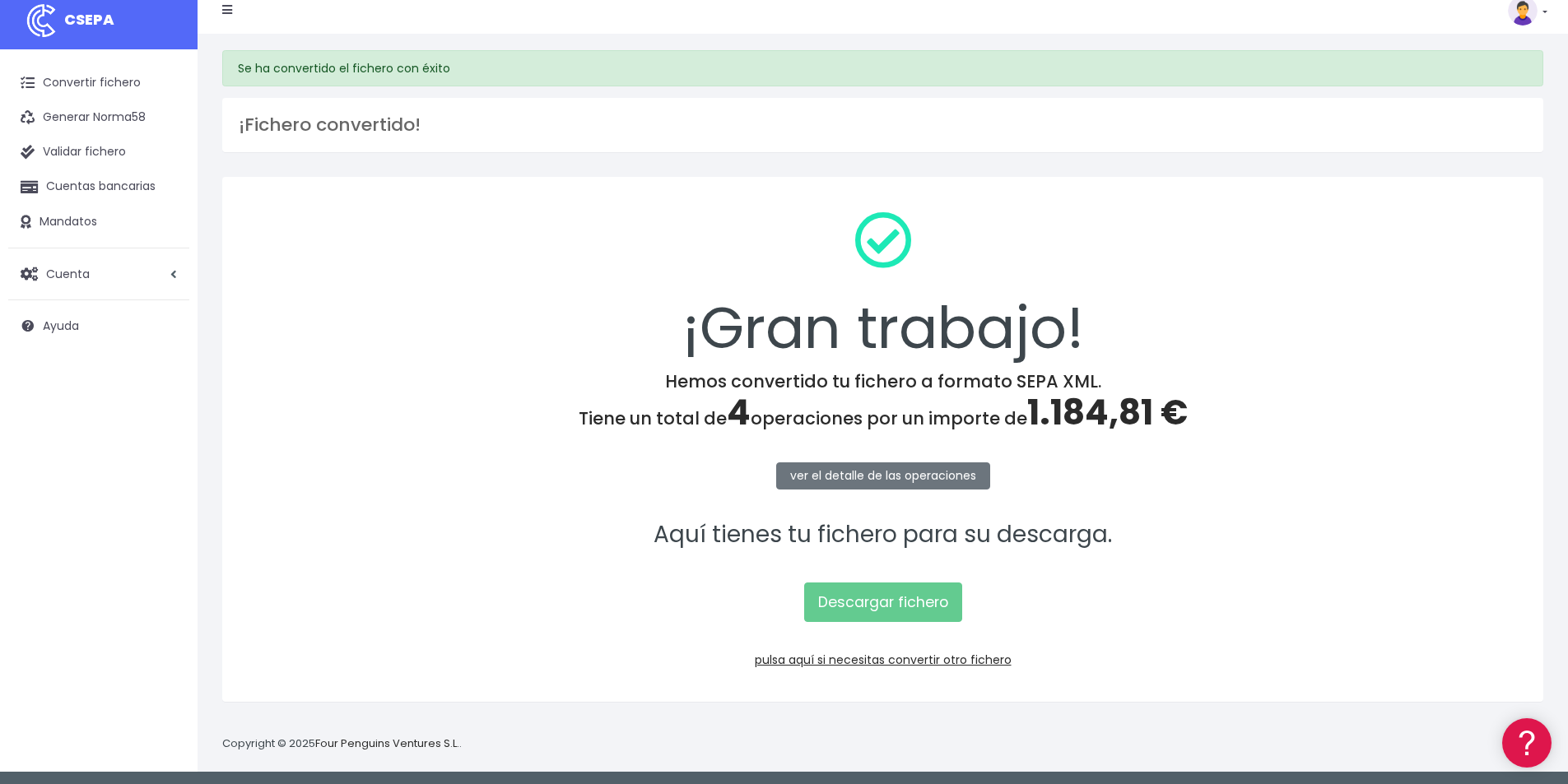
scroll to position [16, 0]
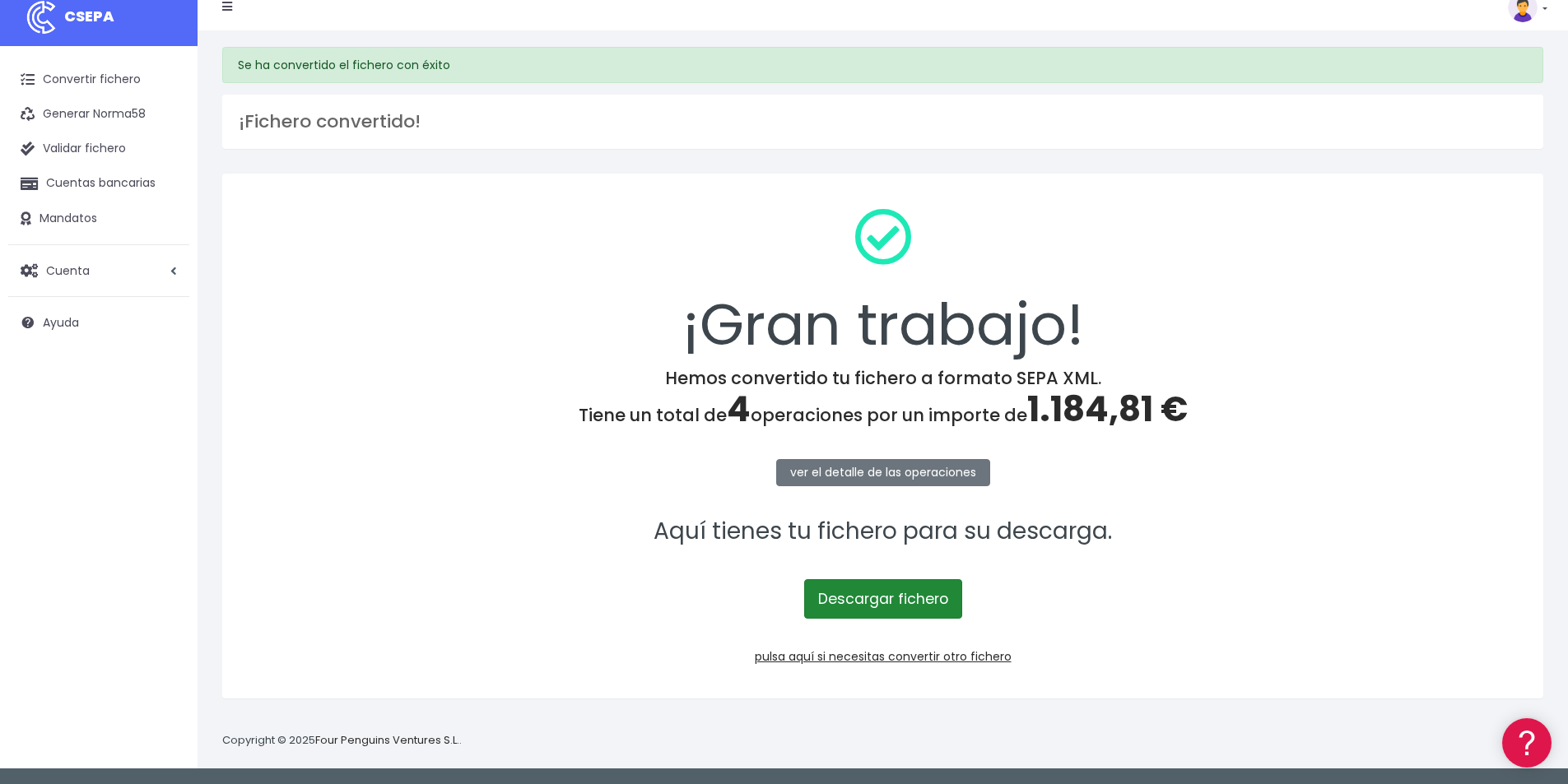
click at [929, 603] on link "Descargar fichero" at bounding box center [884, 599] width 158 height 39
click at [1090, 409] on span "1.184,81 €" at bounding box center [1107, 409] width 161 height 49
copy span "1.184,81"
